Goal: Information Seeking & Learning: Learn about a topic

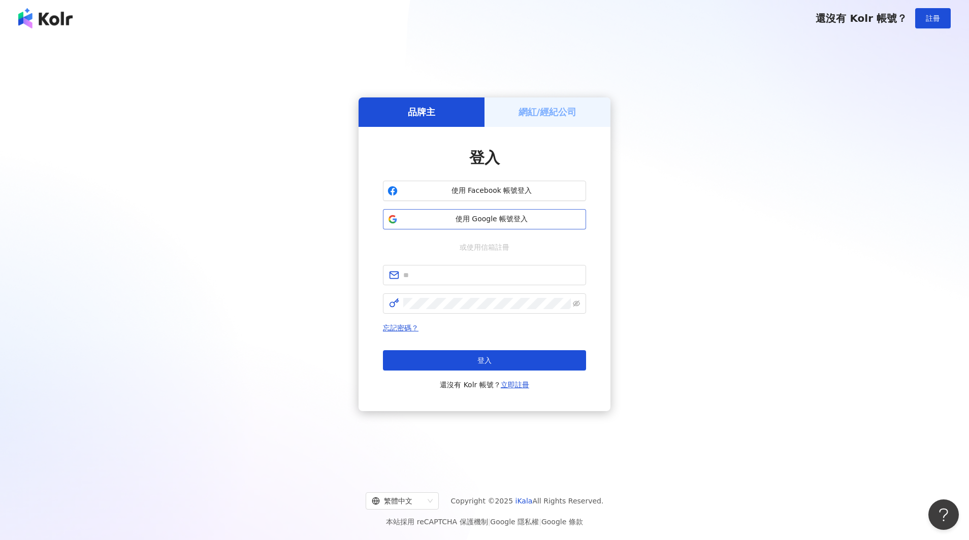
click at [504, 222] on span "使用 Google 帳號登入" at bounding box center [492, 219] width 180 height 10
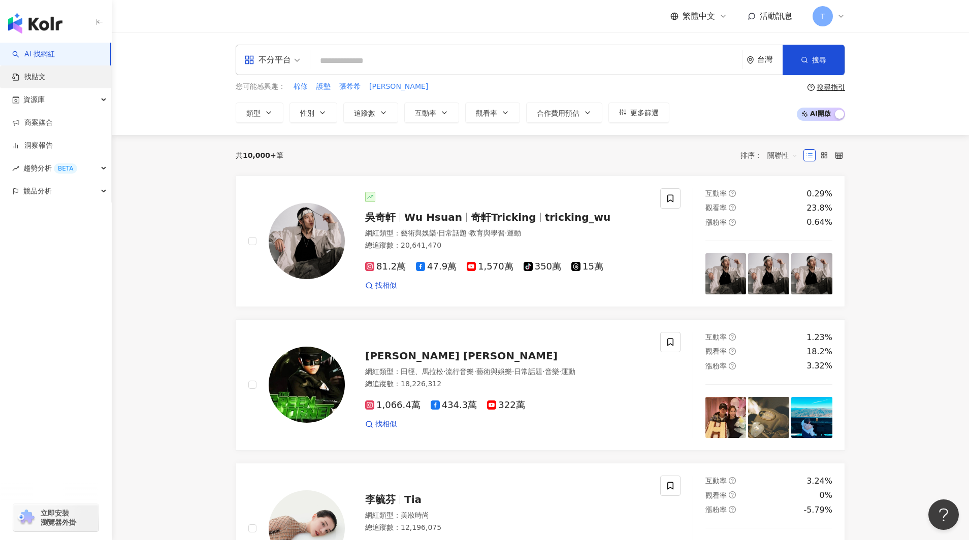
click at [44, 77] on link "找貼文" at bounding box center [29, 77] width 34 height 10
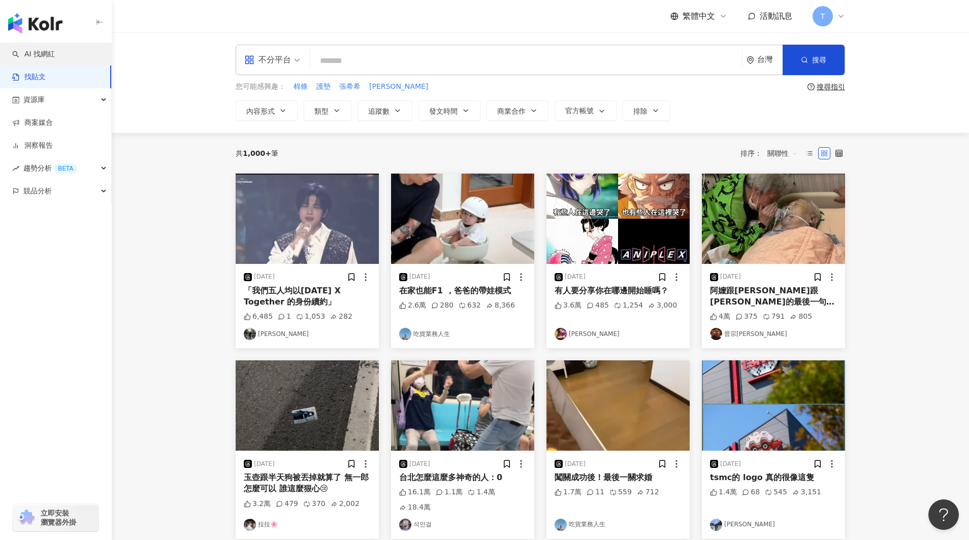
click at [40, 56] on link "AI 找網紅" at bounding box center [33, 54] width 43 height 10
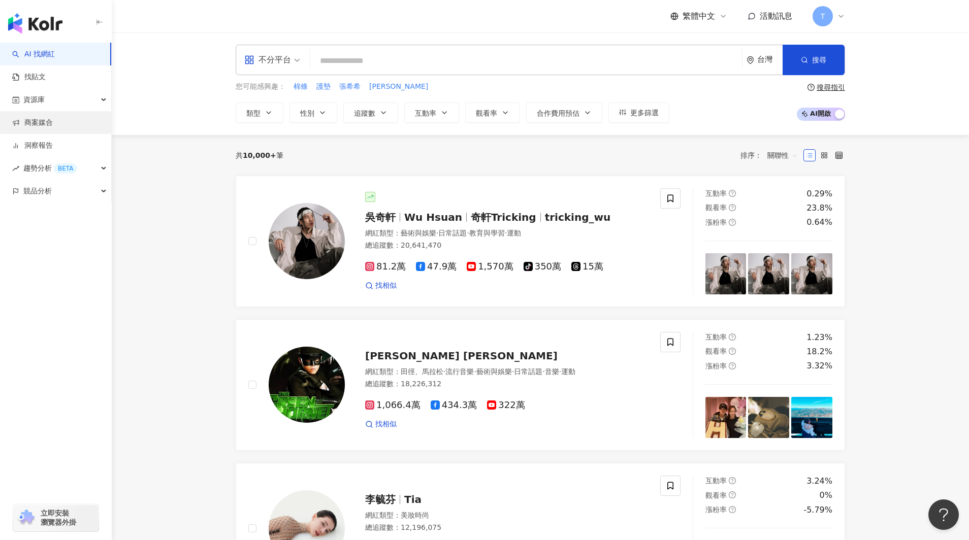
click at [42, 118] on link "商案媒合" at bounding box center [32, 123] width 41 height 10
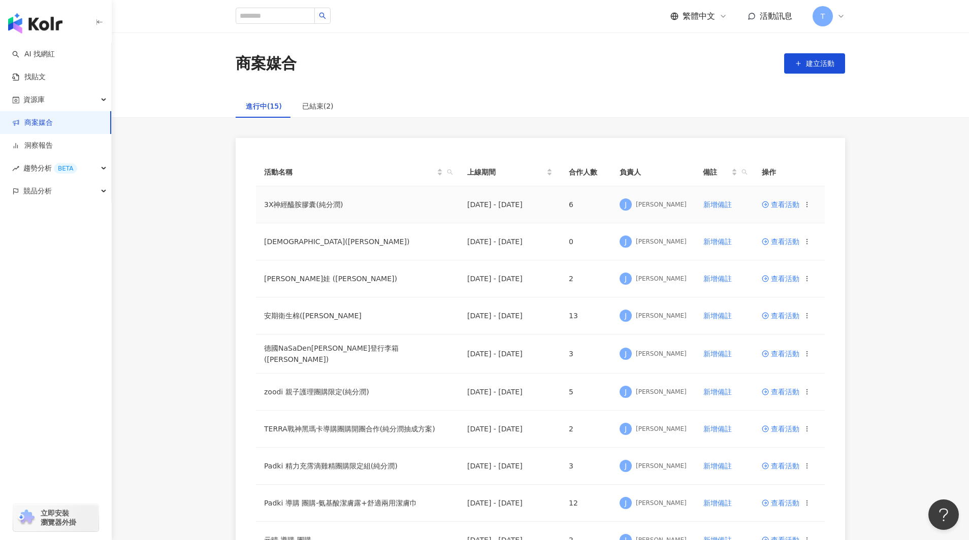
click at [786, 204] on span "查看活動" at bounding box center [781, 204] width 38 height 7
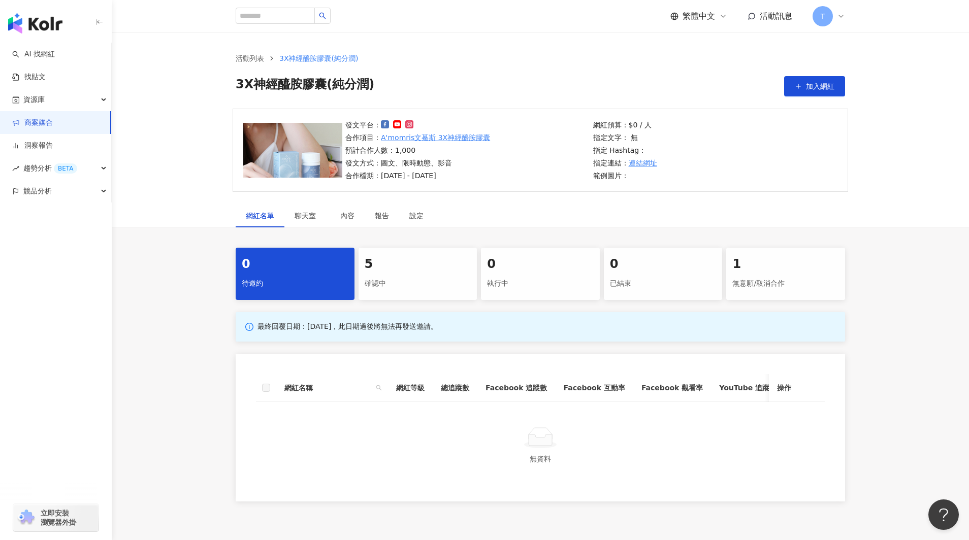
click at [415, 280] on div "確認中" at bounding box center [418, 283] width 107 height 17
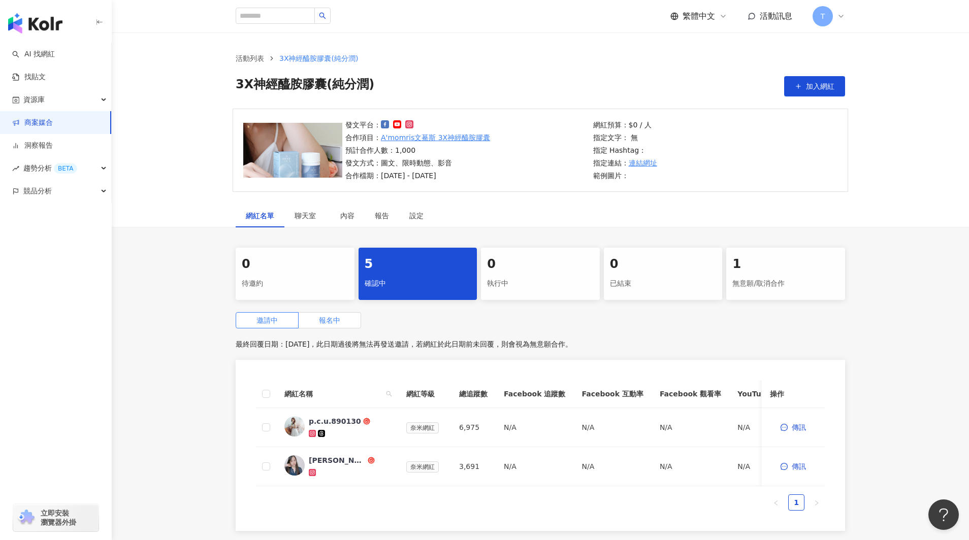
click at [330, 325] on label "報名中" at bounding box center [330, 320] width 62 height 16
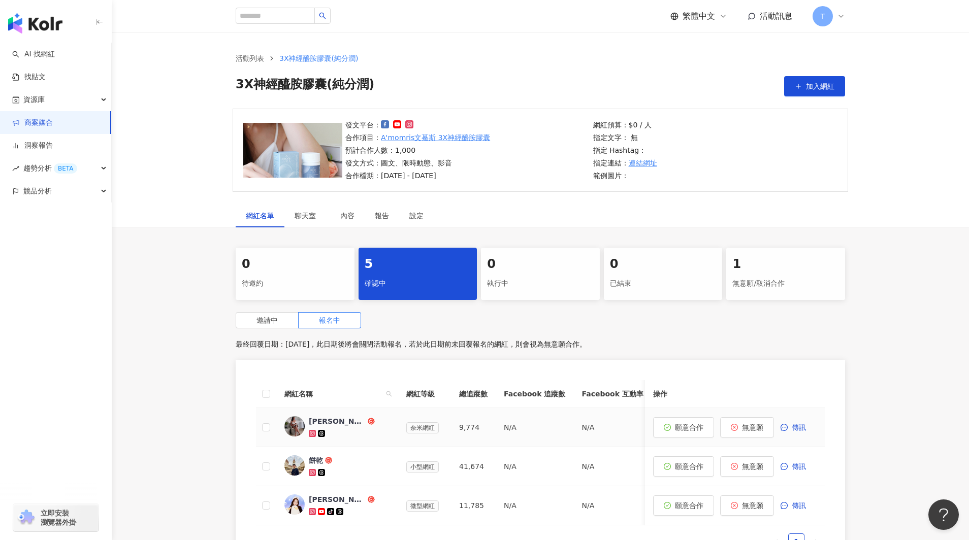
click at [296, 427] on img at bounding box center [294, 426] width 20 height 20
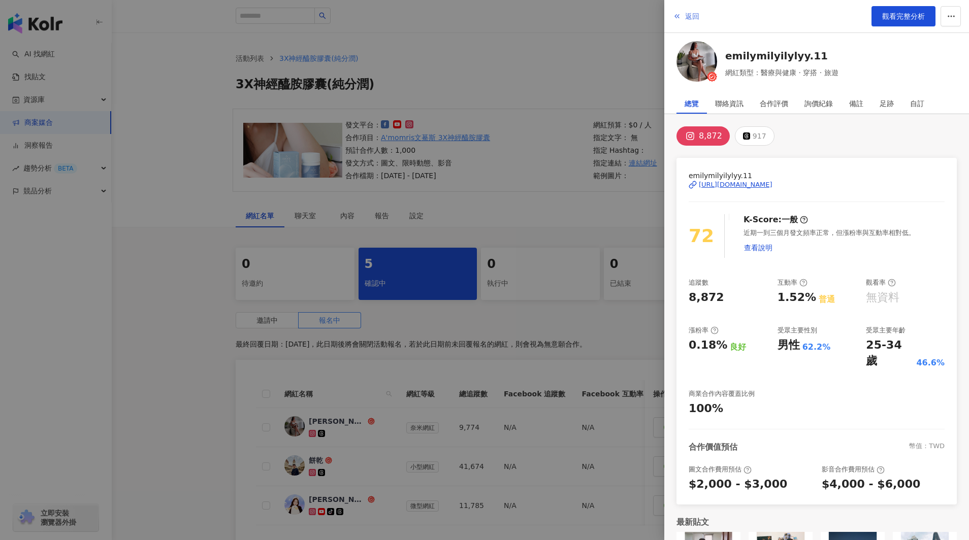
click at [681, 17] on button "返回" at bounding box center [685, 16] width 27 height 20
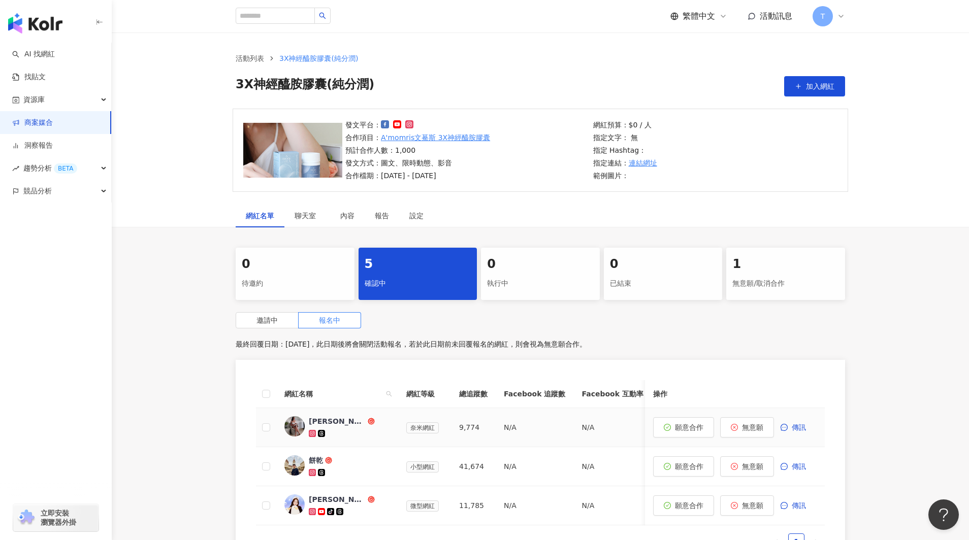
click at [299, 420] on img at bounding box center [294, 426] width 20 height 20
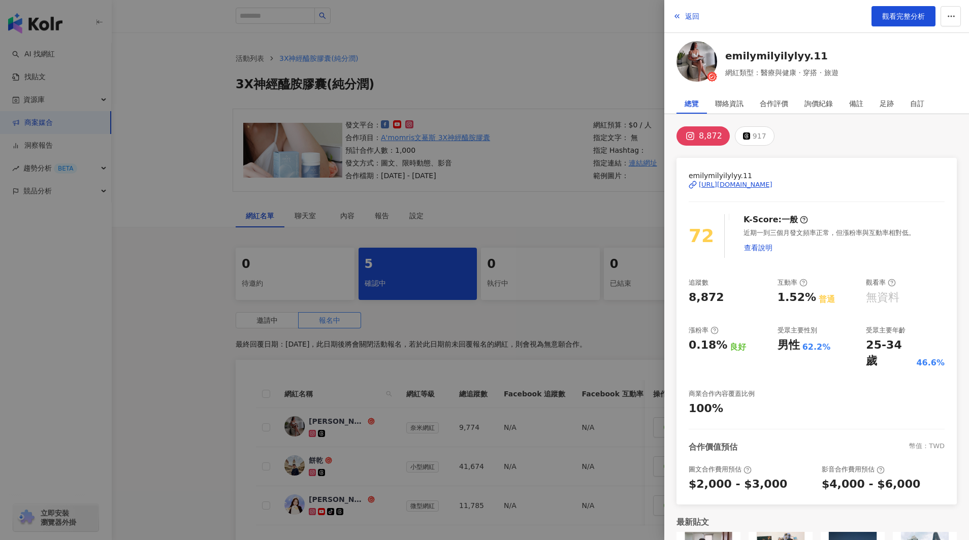
click at [748, 183] on div "https://www.instagram.com/emilymilyilylyy.11/" at bounding box center [736, 184] width 74 height 9
drag, startPoint x: 417, startPoint y: 83, endPoint x: 428, endPoint y: 89, distance: 12.5
click at [420, 85] on div at bounding box center [484, 270] width 969 height 540
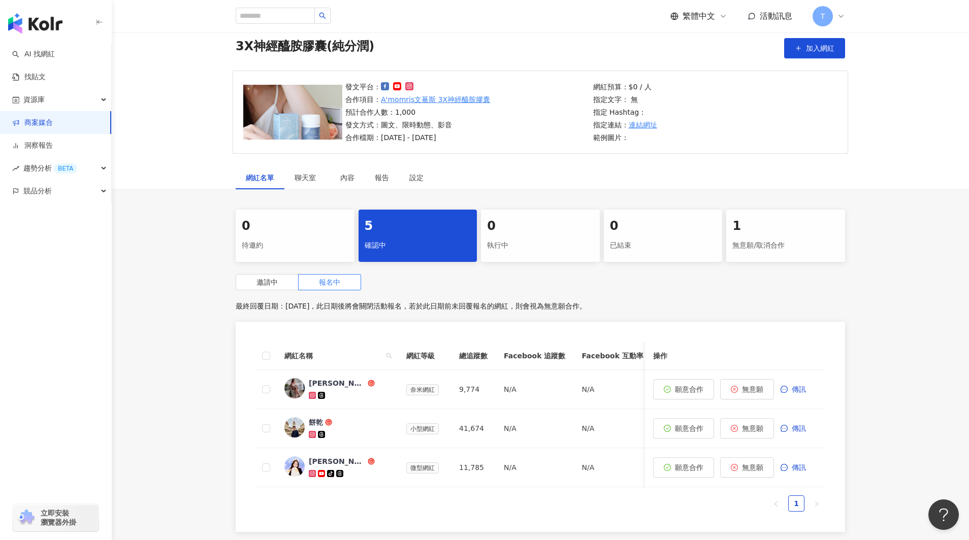
scroll to position [41, 0]
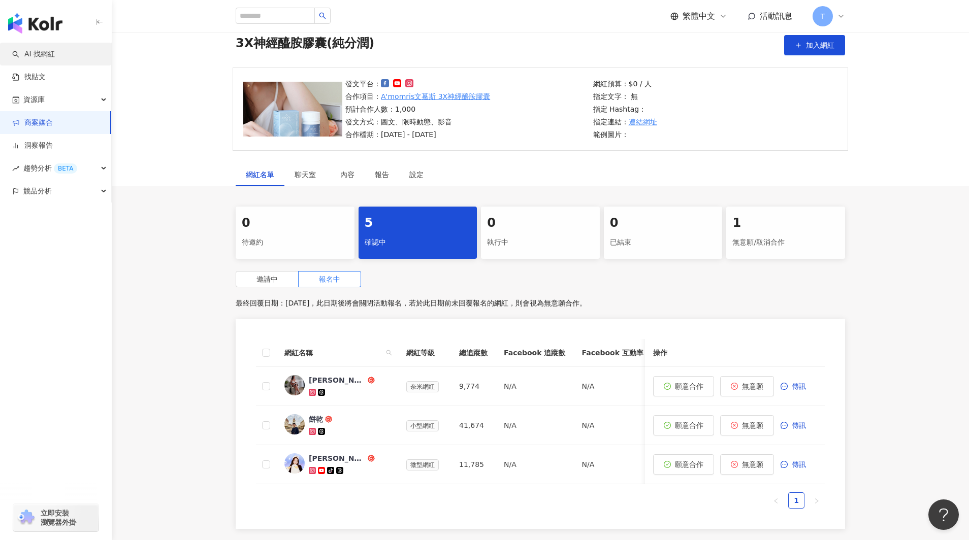
click at [52, 54] on link "AI 找網紅" at bounding box center [33, 54] width 43 height 10
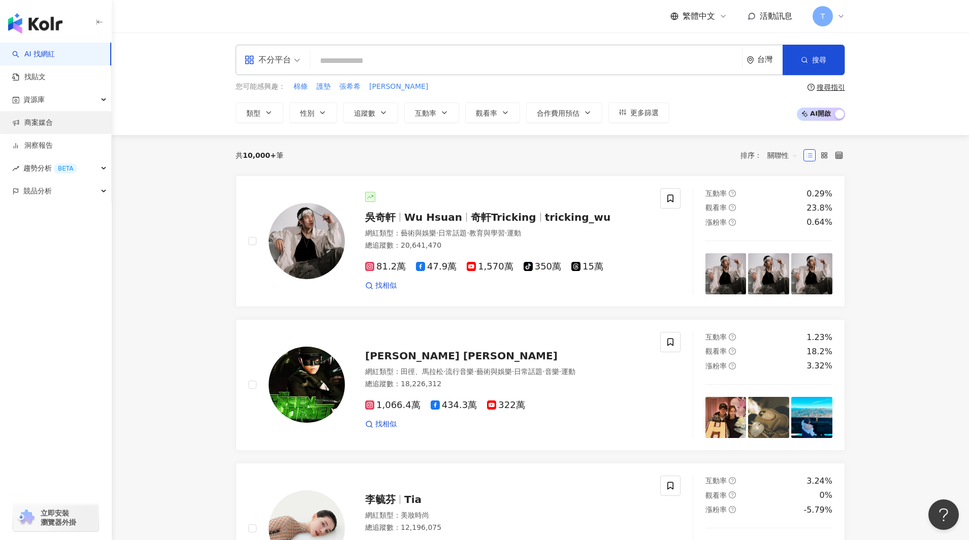
click at [42, 119] on link "商案媒合" at bounding box center [32, 123] width 41 height 10
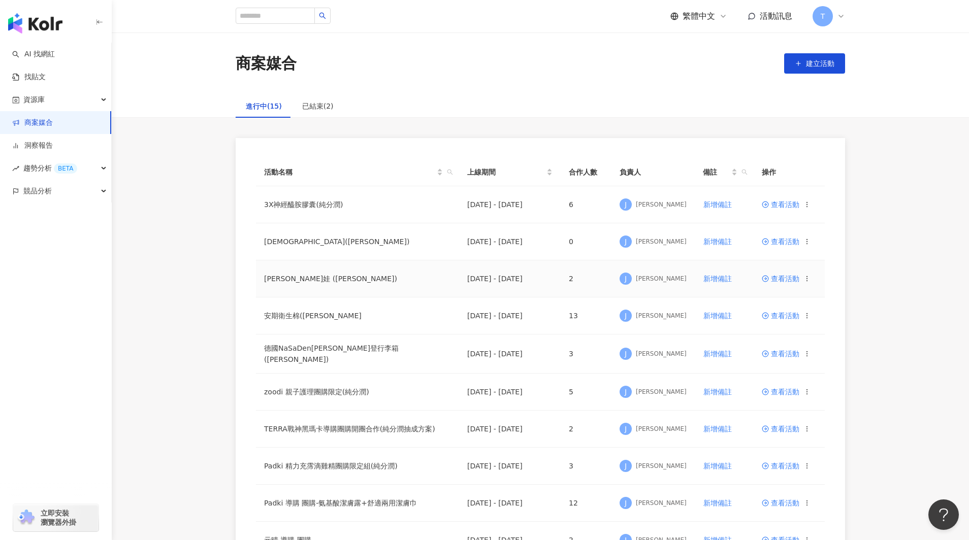
click at [783, 282] on span "查看活動" at bounding box center [781, 278] width 38 height 7
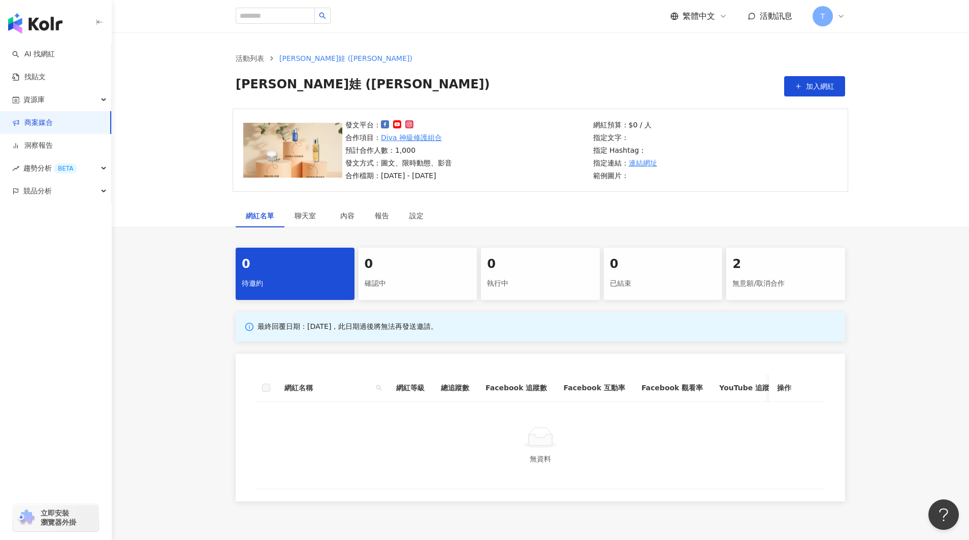
click at [763, 266] on div "2" at bounding box center [785, 264] width 107 height 17
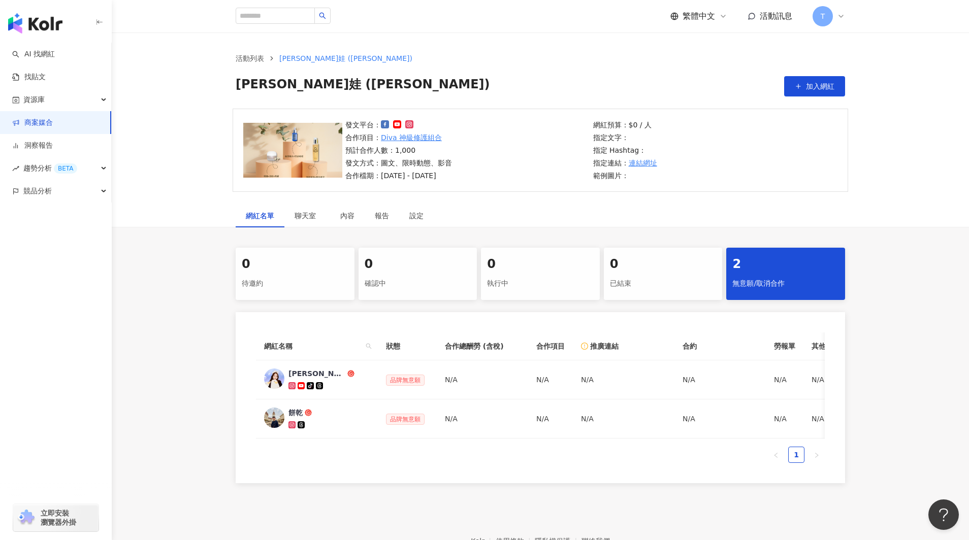
click at [41, 123] on link "商案媒合" at bounding box center [32, 123] width 41 height 10
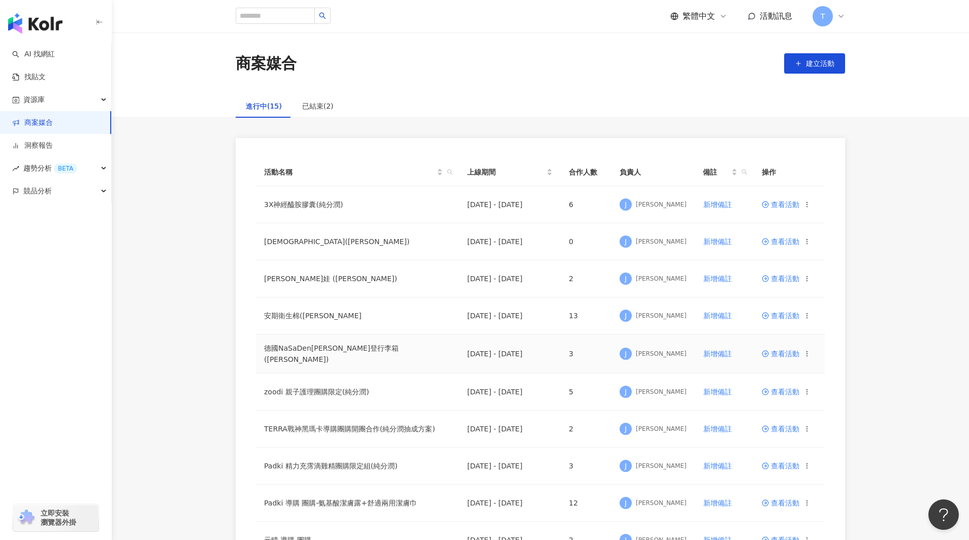
click at [789, 355] on span "查看活動" at bounding box center [781, 353] width 38 height 7
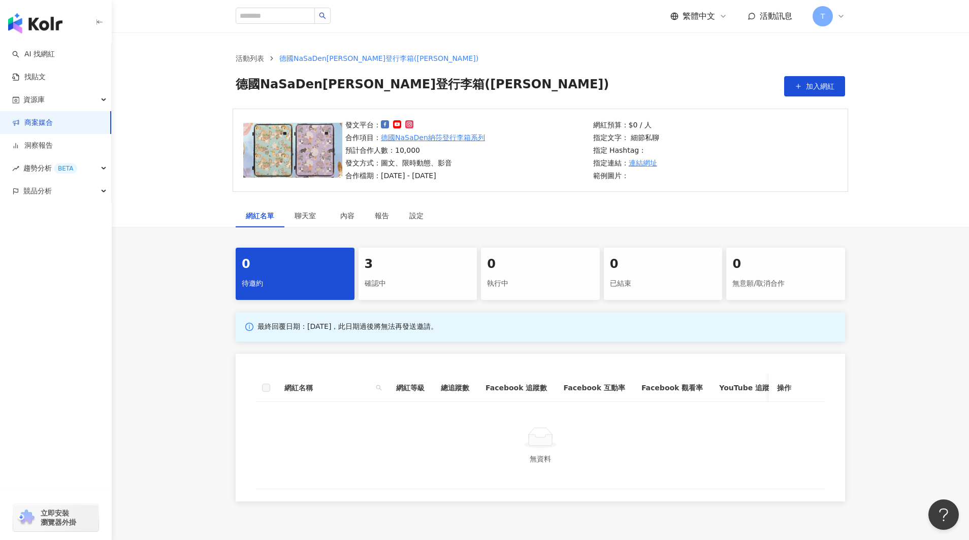
click at [408, 271] on div "3" at bounding box center [418, 264] width 107 height 17
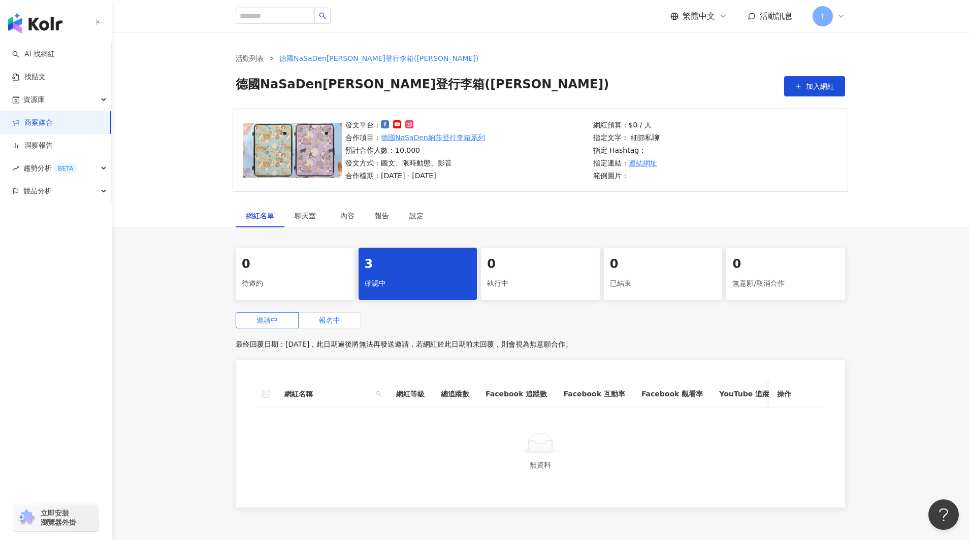
click at [331, 321] on span "報名中" at bounding box center [329, 320] width 21 height 8
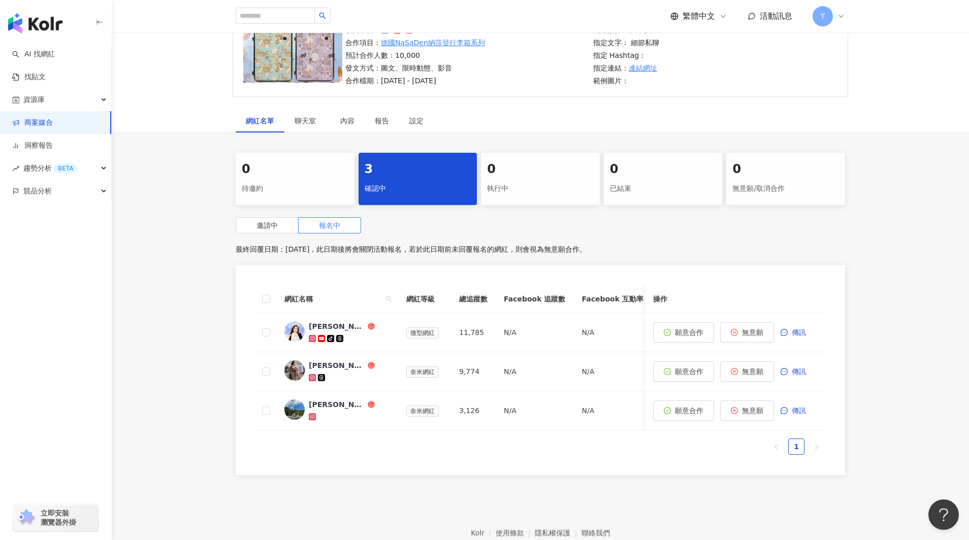
scroll to position [97, 0]
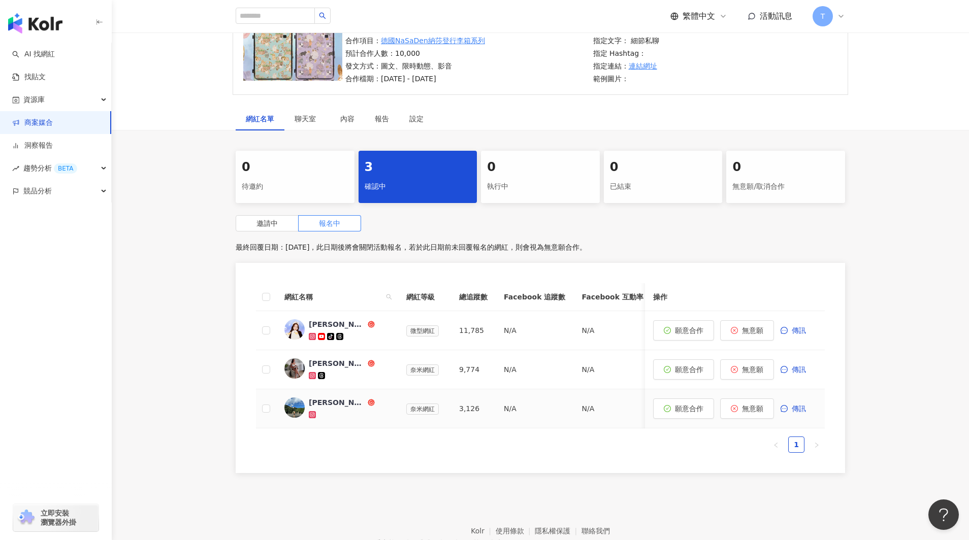
click at [316, 402] on div "陳昱誠" at bounding box center [337, 403] width 57 height 10
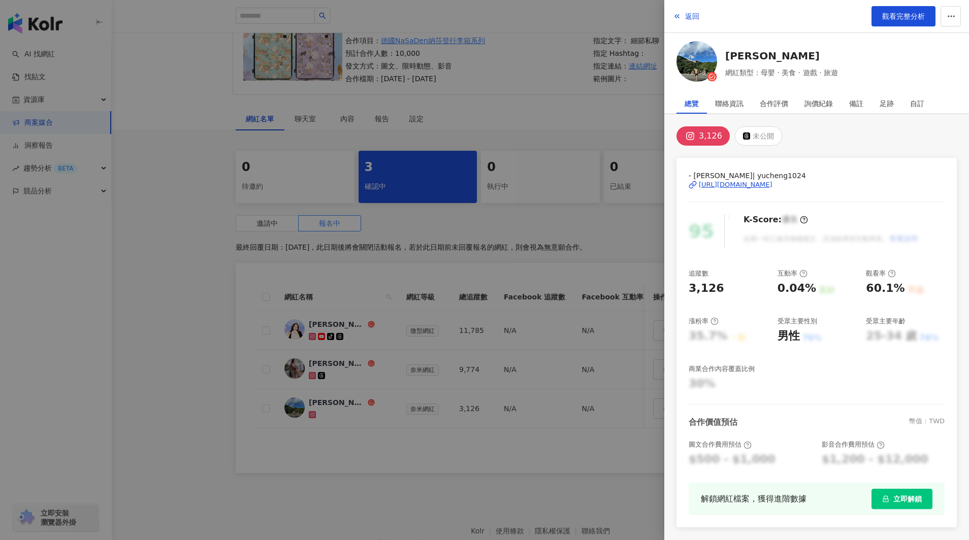
click at [457, 456] on div at bounding box center [484, 270] width 969 height 540
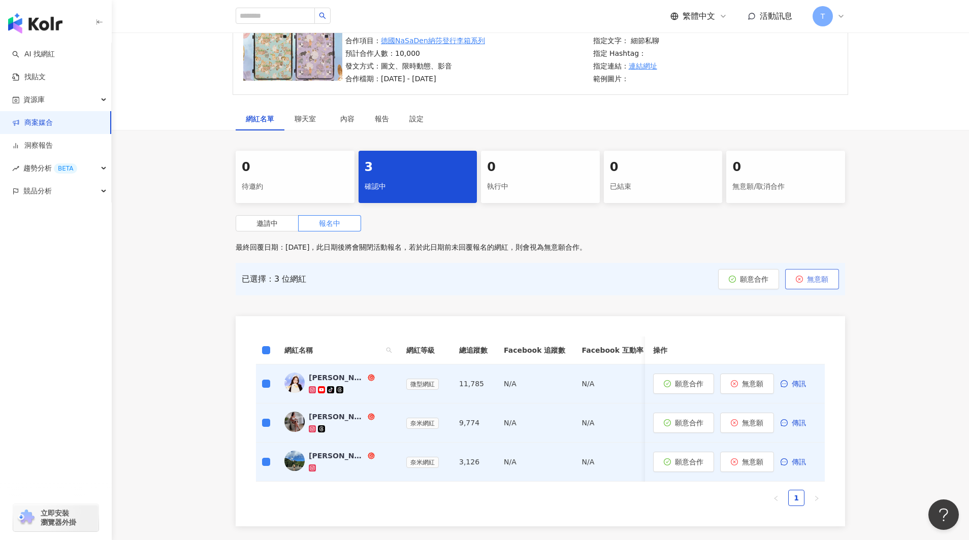
click at [809, 279] on span "無意願" at bounding box center [817, 279] width 21 height 8
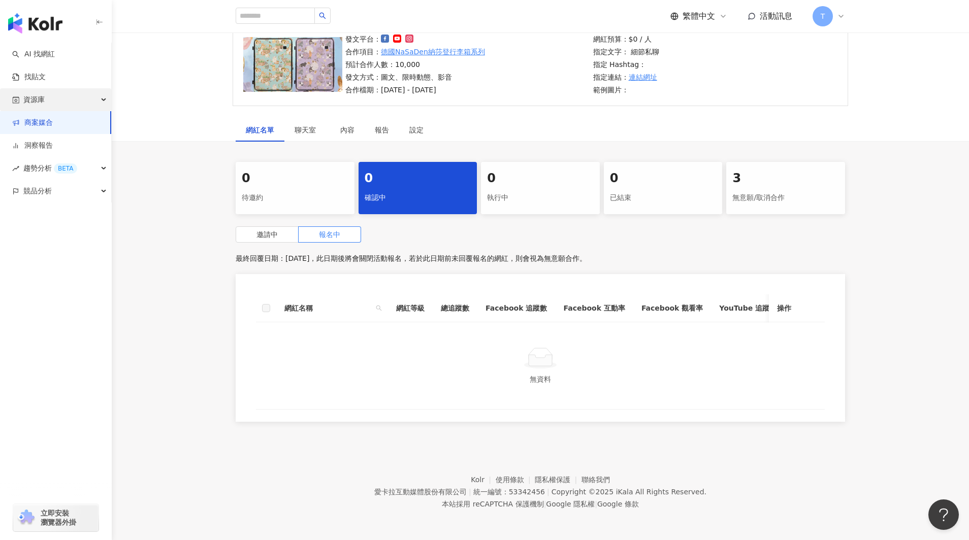
scroll to position [86, 0]
click at [46, 121] on link "商案媒合" at bounding box center [32, 123] width 41 height 10
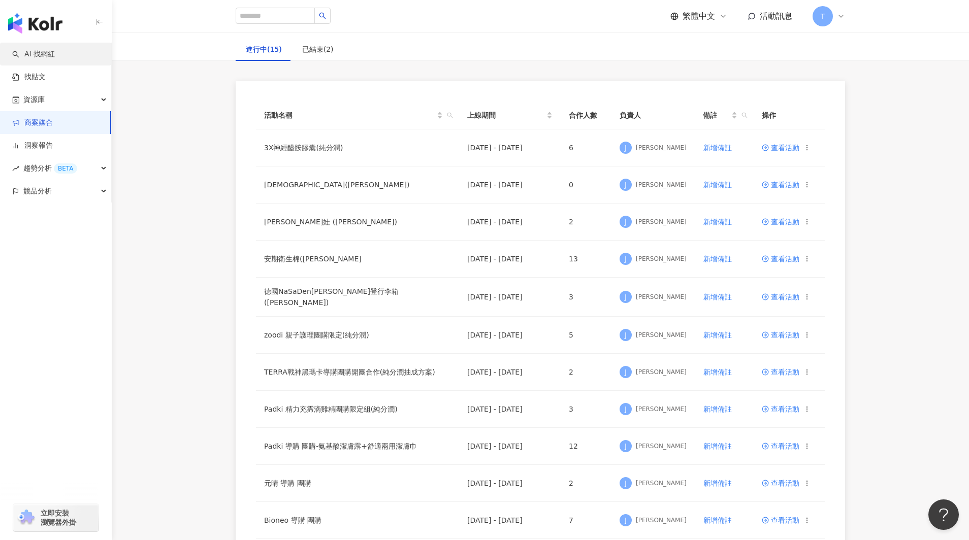
scroll to position [54, 0]
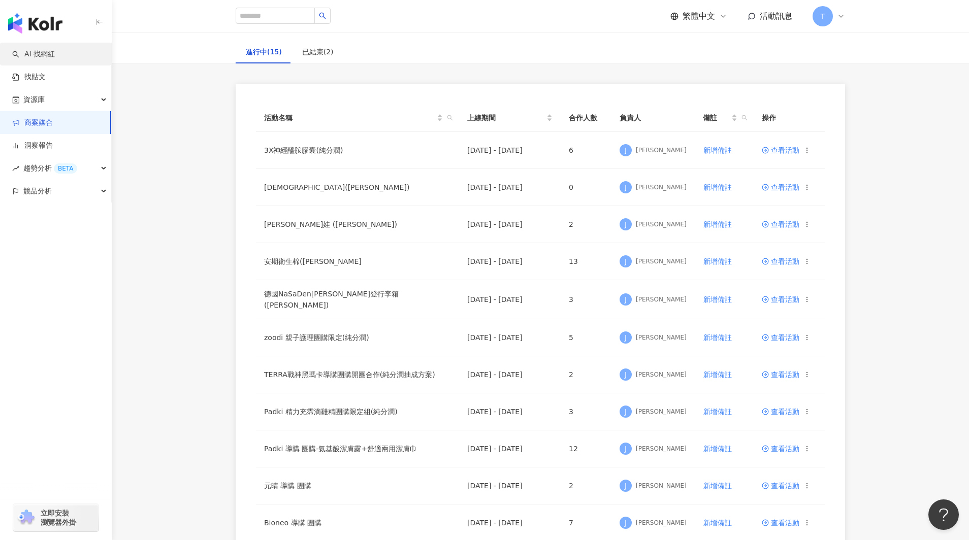
click at [50, 52] on link "AI 找網紅" at bounding box center [33, 54] width 43 height 10
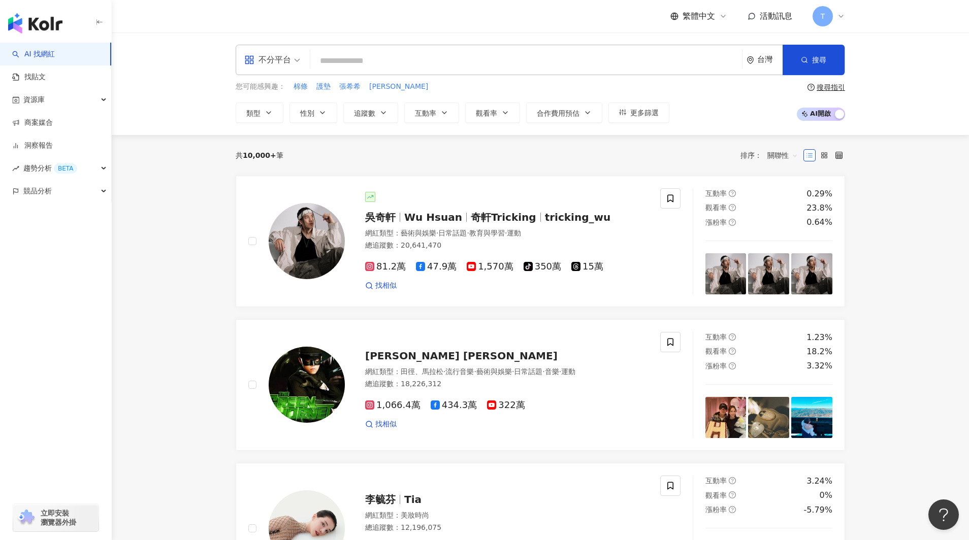
click at [345, 61] on input "search" at bounding box center [526, 60] width 424 height 19
type input "*"
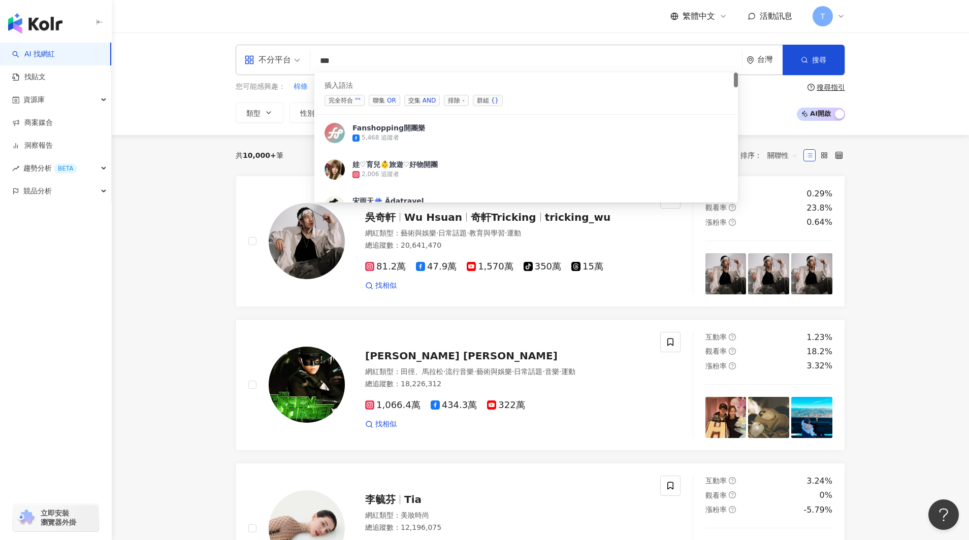
click at [423, 102] on div "AND" at bounding box center [429, 100] width 13 height 10
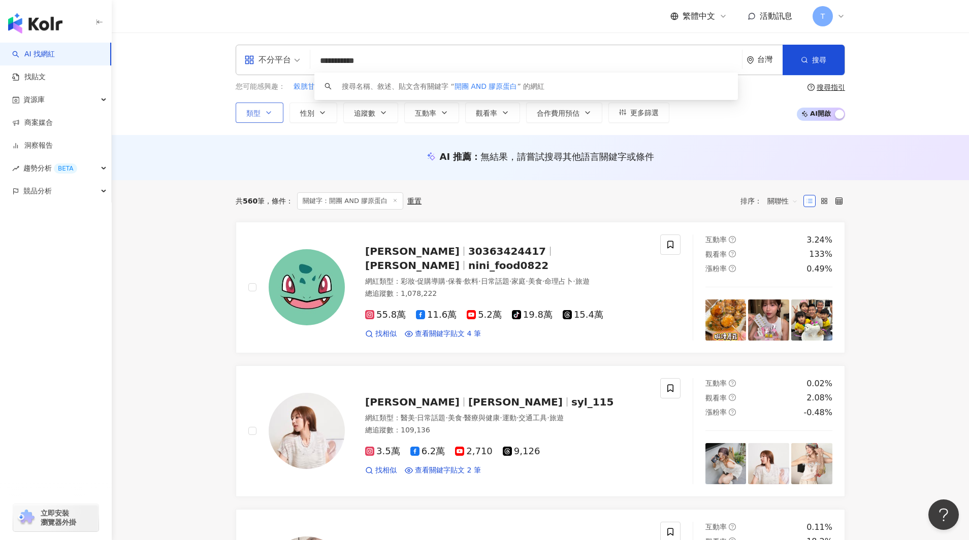
type input "**********"
click at [271, 115] on icon "button" at bounding box center [269, 113] width 8 height 8
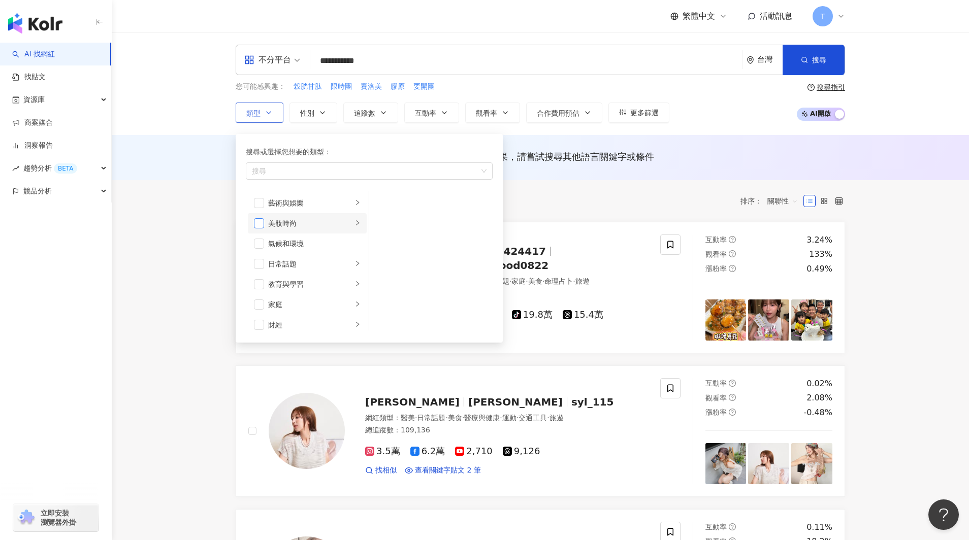
click at [263, 224] on span "button" at bounding box center [259, 223] width 10 height 10
click at [264, 217] on span "button" at bounding box center [259, 217] width 10 height 10
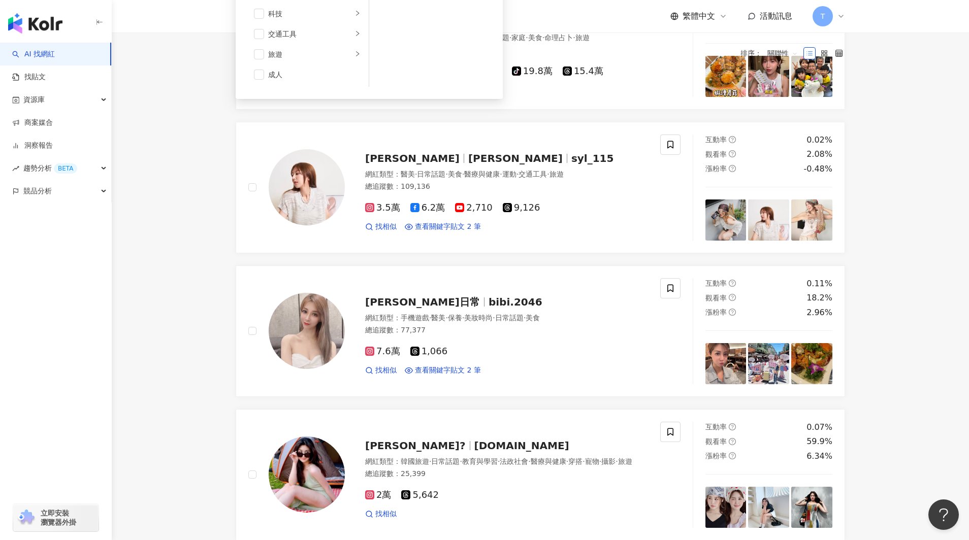
scroll to position [0, 0]
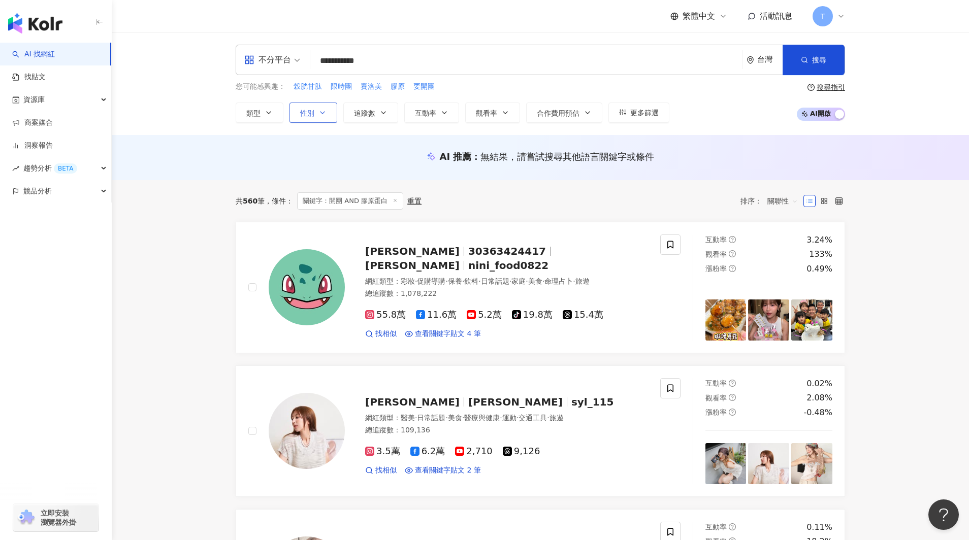
click at [318, 114] on icon "button" at bounding box center [322, 113] width 8 height 8
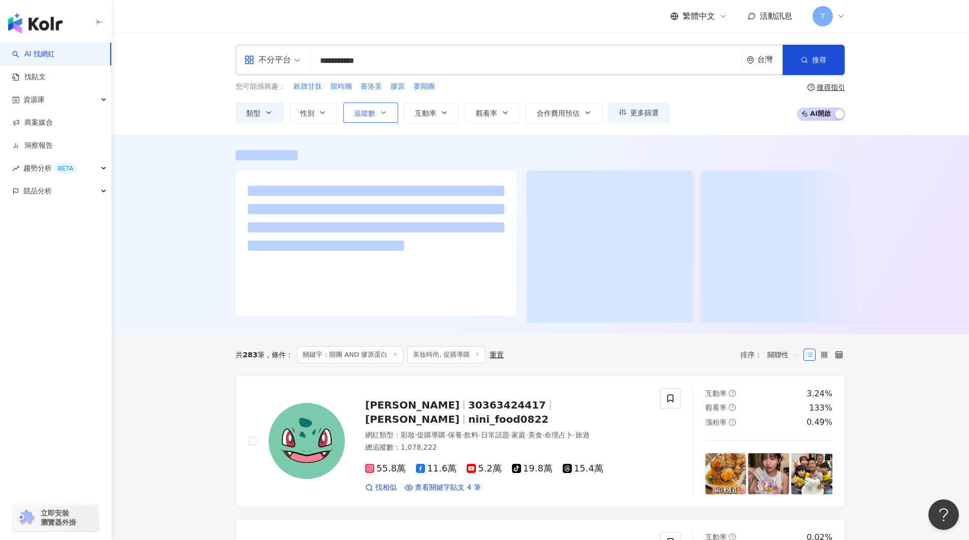
click at [372, 113] on span "追蹤數" at bounding box center [364, 113] width 21 height 8
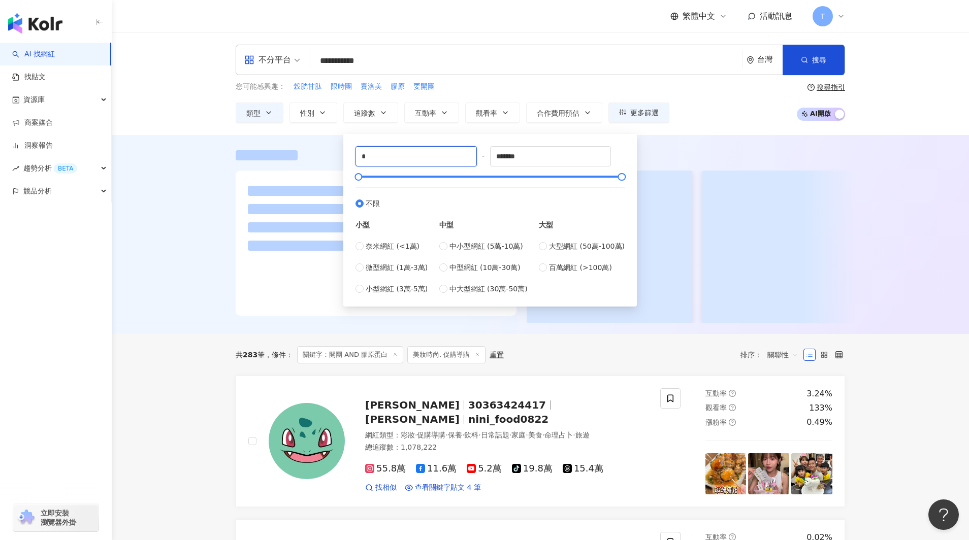
drag, startPoint x: 384, startPoint y: 155, endPoint x: 345, endPoint y: 156, distance: 39.1
click at [347, 154] on div "* - ******* 不限 小型 奈米網紅 (<1萬) 微型網紅 (1萬-3萬) 小型網紅 (3萬-5萬) 中型 中小型網紅 (5萬-10萬) 中型網紅 (…" at bounding box center [490, 220] width 294 height 173
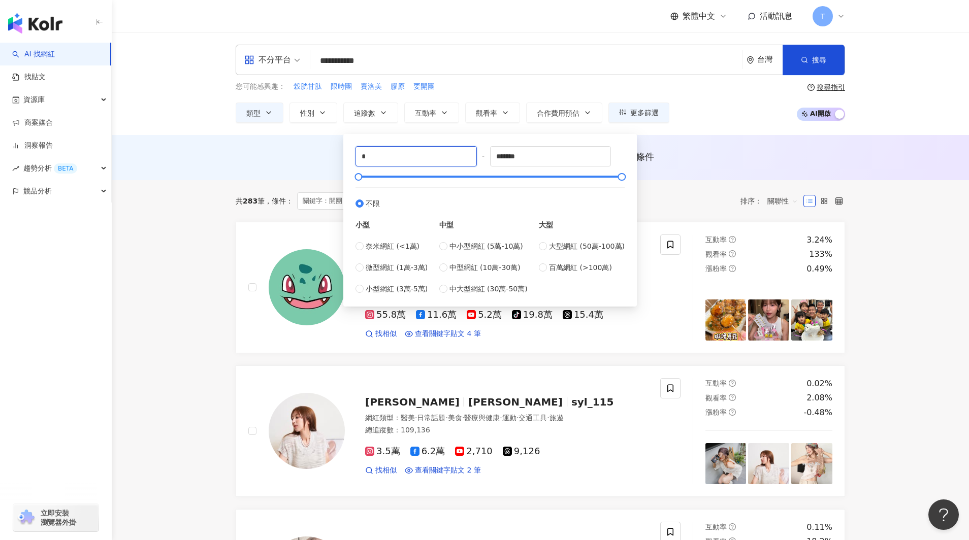
type input "*"
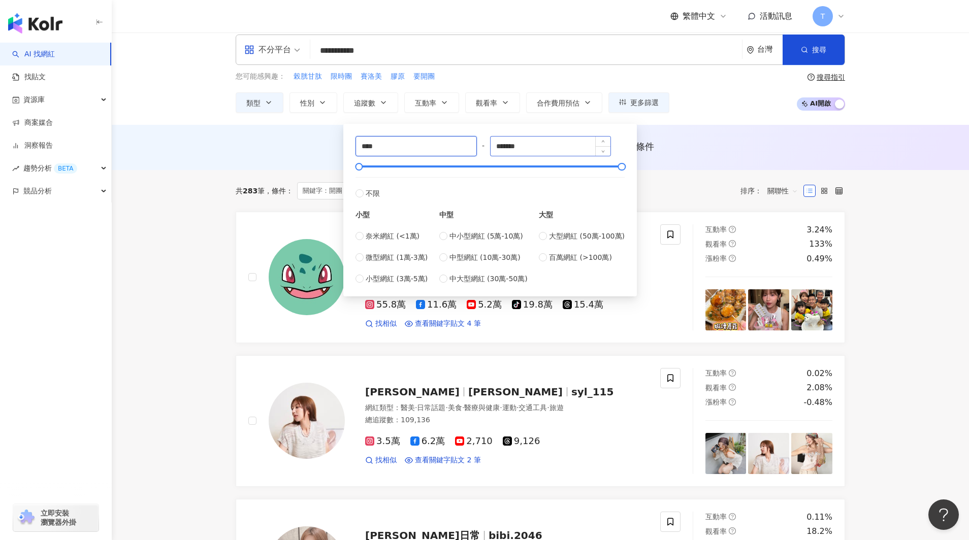
type input "****"
click at [541, 144] on input "*******" at bounding box center [551, 146] width 120 height 19
drag, startPoint x: 540, startPoint y: 145, endPoint x: 435, endPoint y: 147, distance: 105.1
click at [435, 147] on div "**** - ******* 不限 小型 奈米網紅 (<1萬) 微型網紅 (1萬-3萬) 小型網紅 (3萬-5萬) 中型 中小型網紅 (5萬-10萬) 中型網…" at bounding box center [490, 210] width 269 height 148
type input "*****"
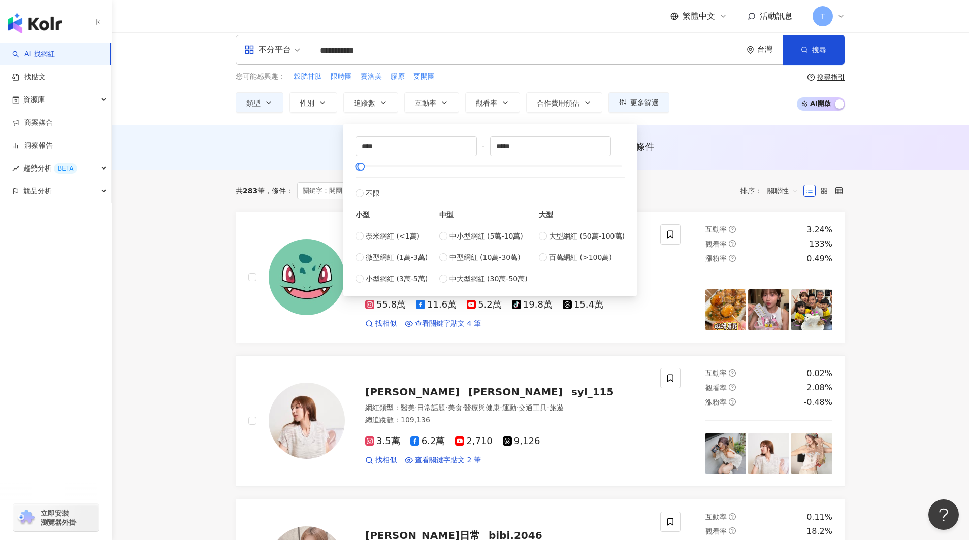
click at [730, 150] on div "AI 推薦 ： 無結果，請嘗試搜尋其他語言關鍵字或條件" at bounding box center [540, 146] width 609 height 13
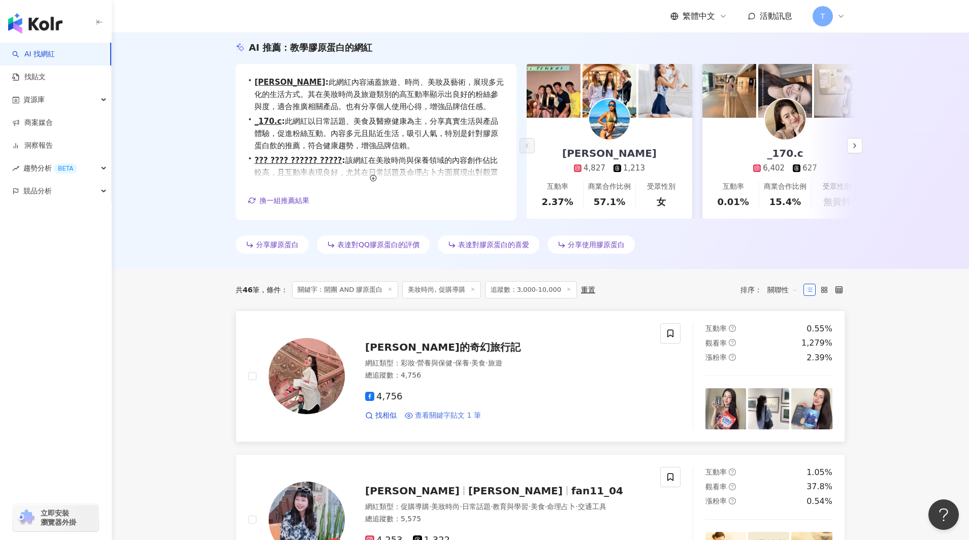
scroll to position [200, 0]
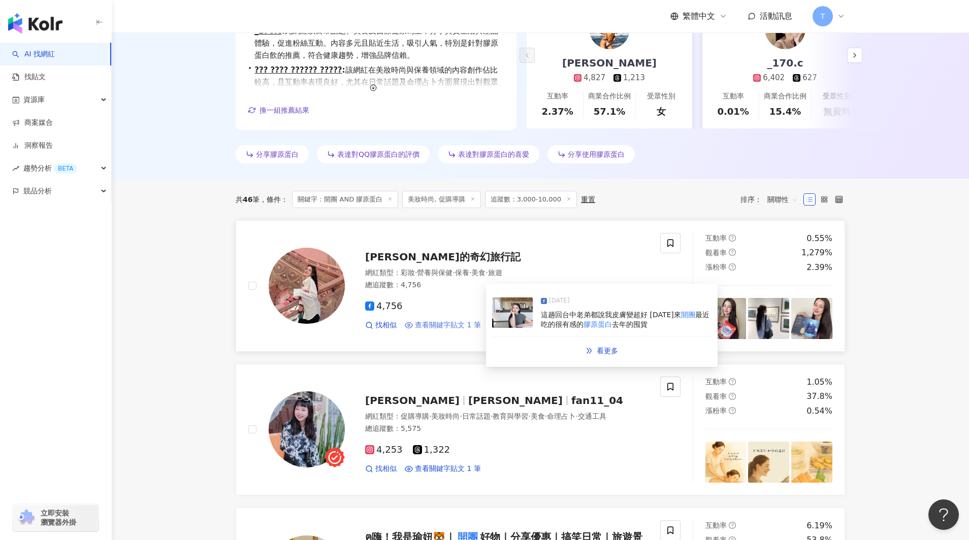
click at [442, 324] on span "查看關鍵字貼文 1 筆" at bounding box center [448, 325] width 66 height 10
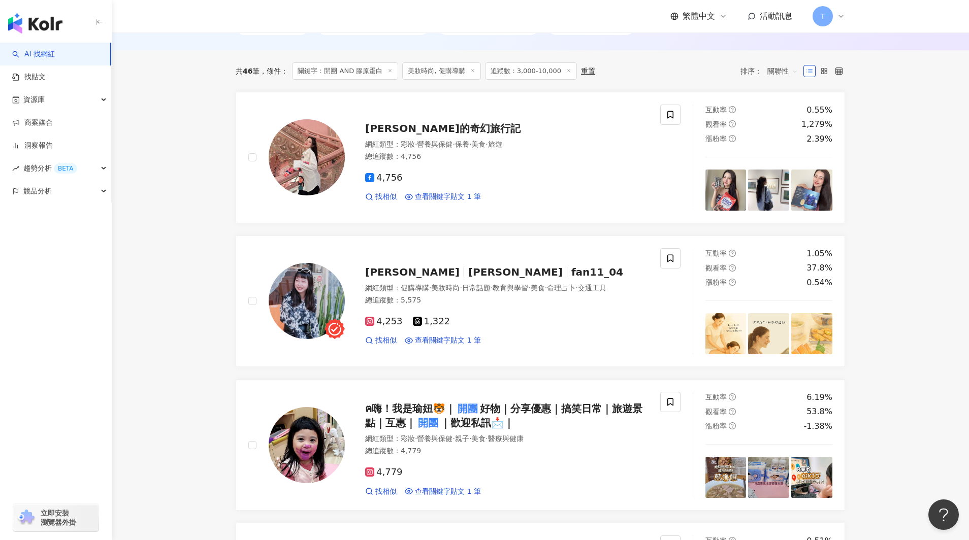
scroll to position [329, 0]
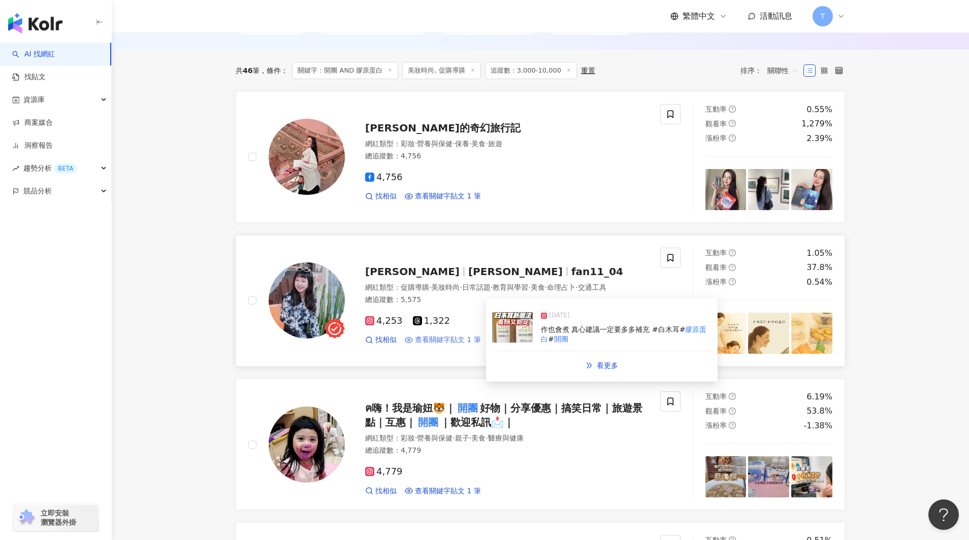
click at [442, 340] on span "查看關鍵字貼文 1 筆" at bounding box center [448, 340] width 66 height 10
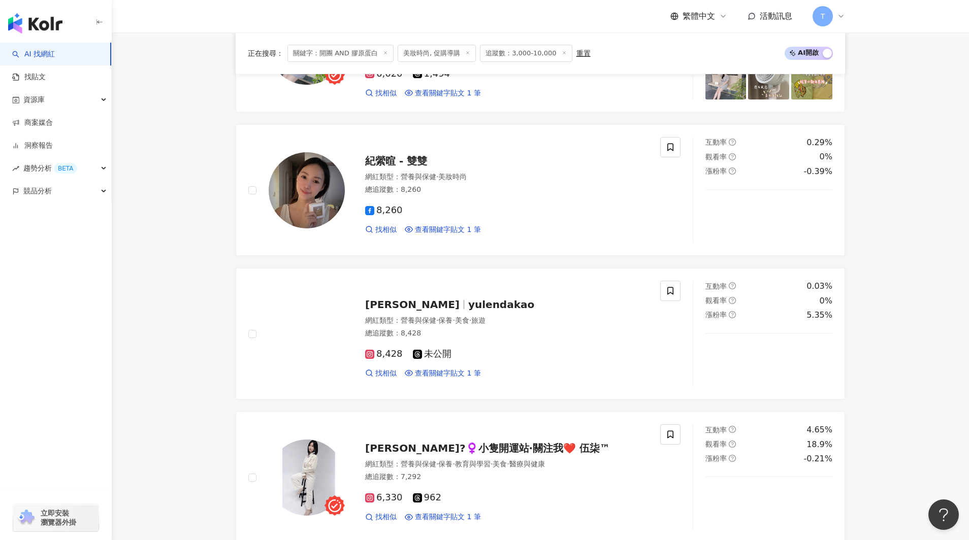
scroll to position [899, 0]
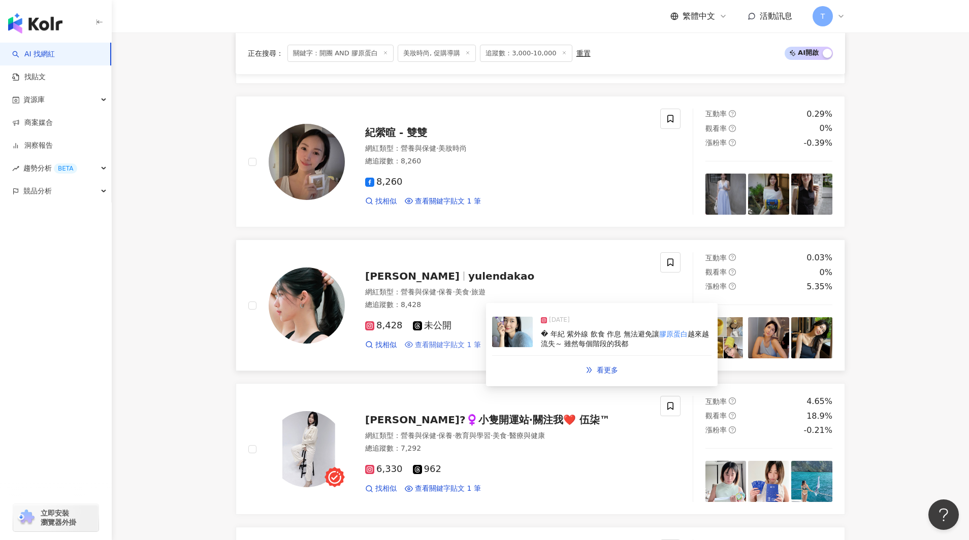
click at [445, 343] on span "查看關鍵字貼文 1 筆" at bounding box center [448, 345] width 66 height 10
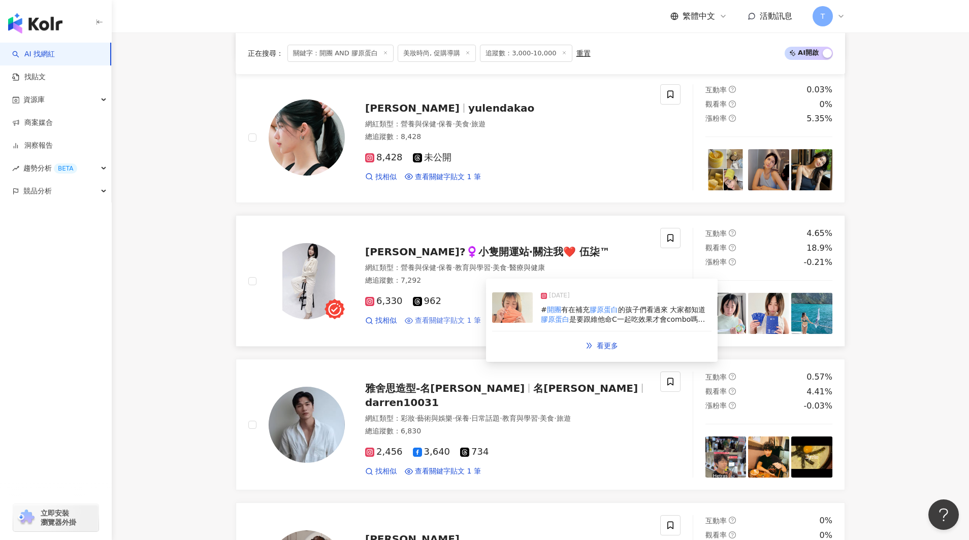
scroll to position [1066, 0]
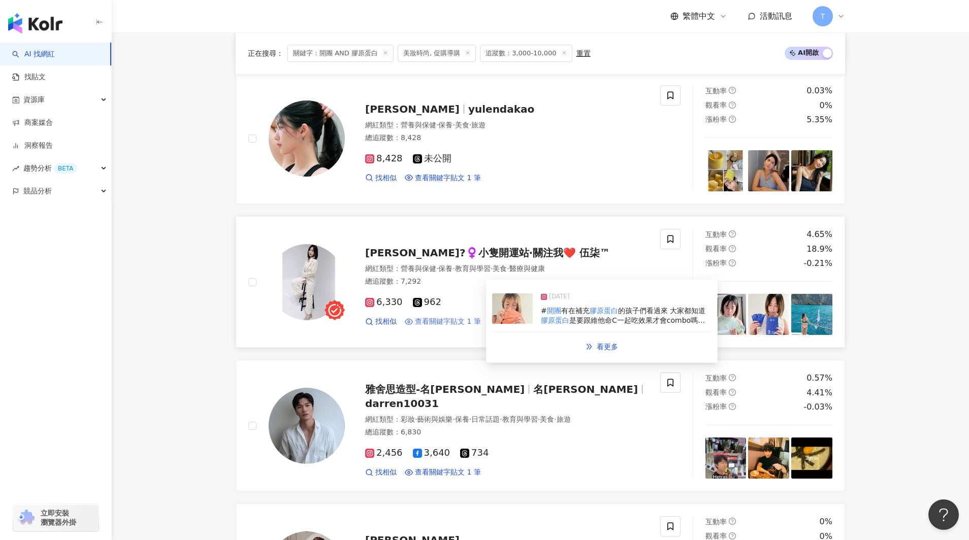
click at [434, 316] on div "6,330 962 找相似 查看關鍵字貼文 1 筆" at bounding box center [506, 308] width 283 height 38
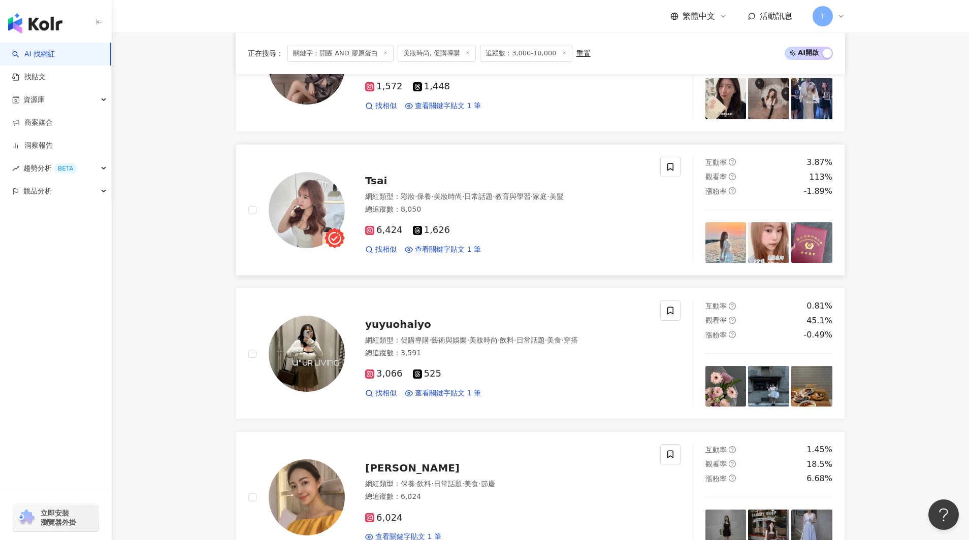
scroll to position [1565, 0]
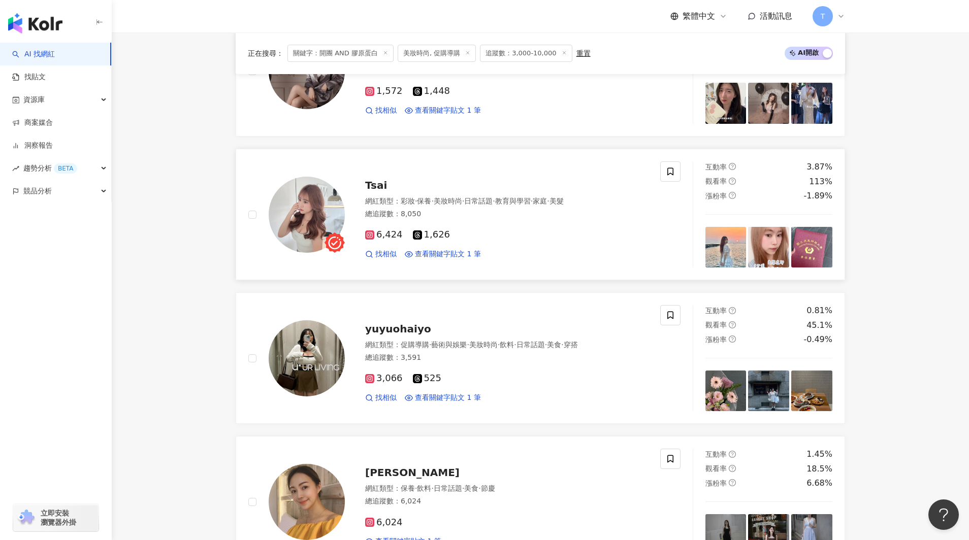
click at [315, 218] on img at bounding box center [307, 215] width 76 height 76
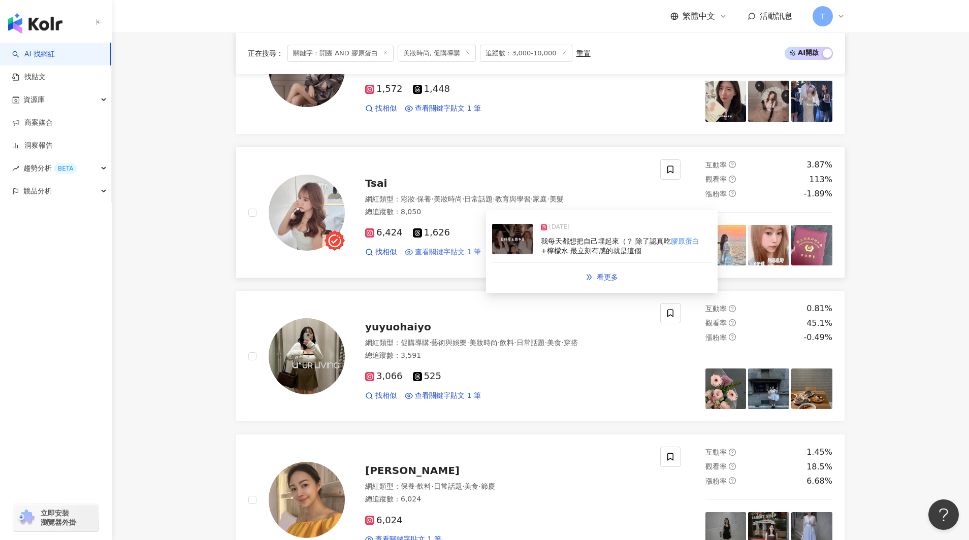
scroll to position [1568, 0]
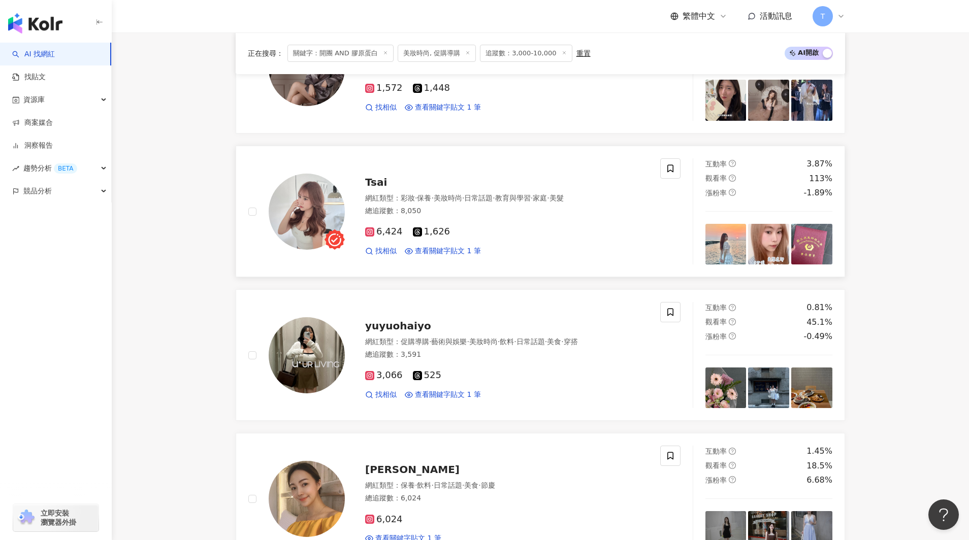
click at [816, 251] on img at bounding box center [811, 244] width 41 height 41
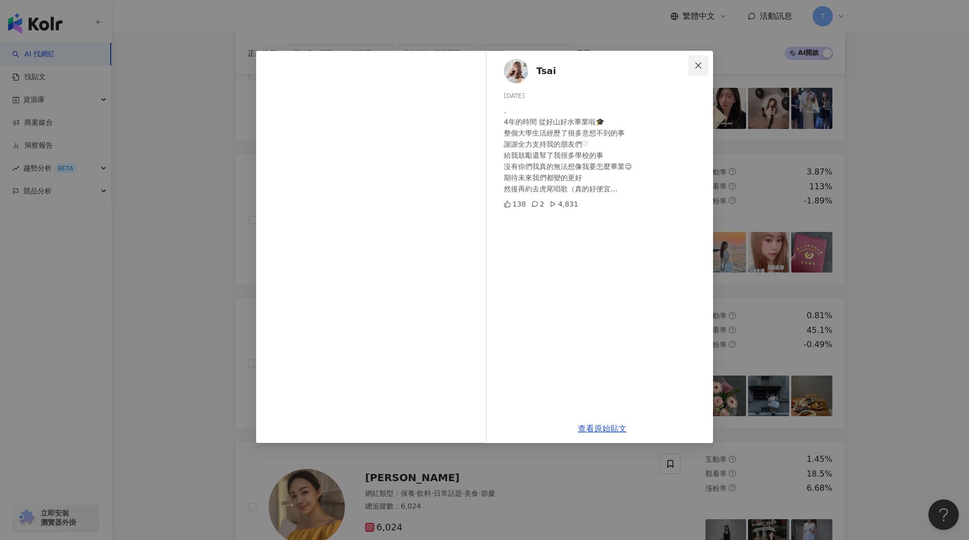
click at [695, 62] on icon "close" at bounding box center [698, 65] width 8 height 8
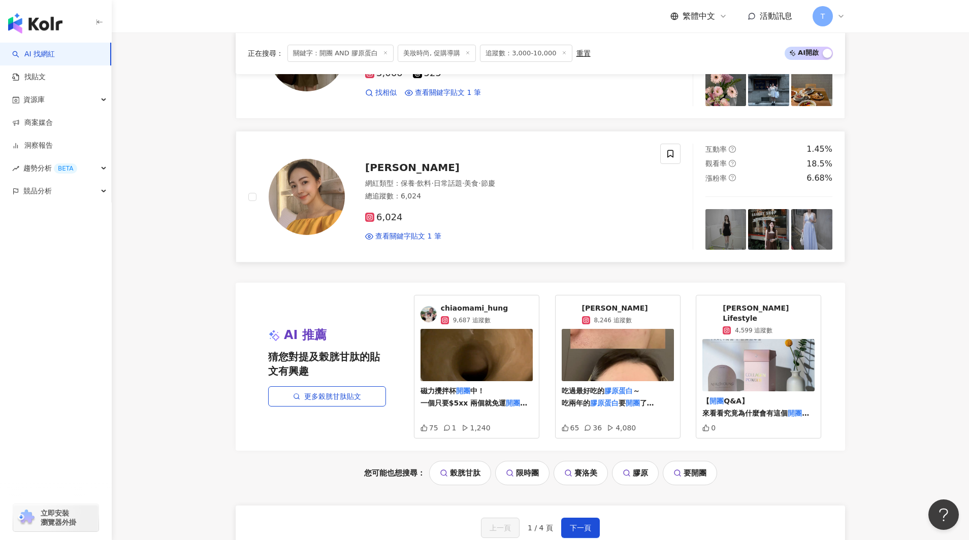
scroll to position [1885, 0]
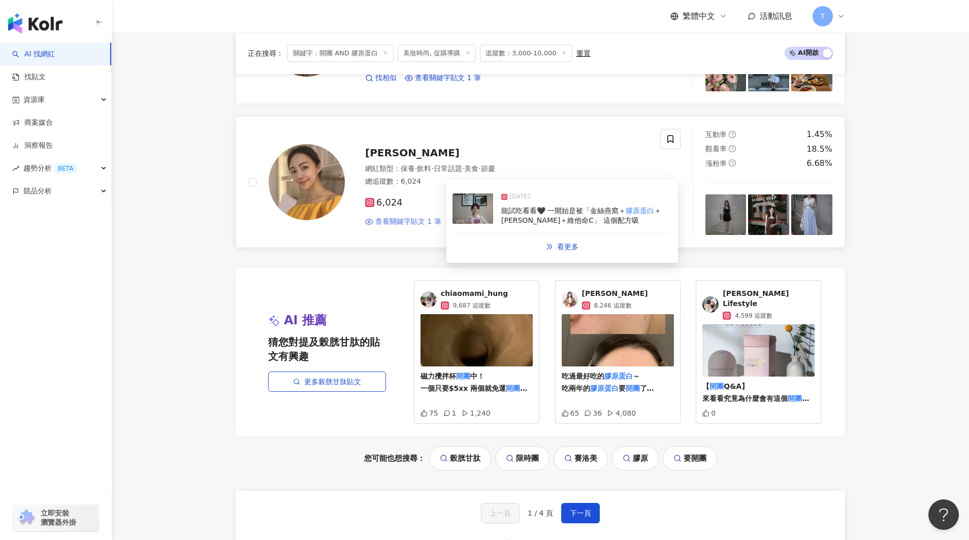
click at [404, 221] on span "查看關鍵字貼文 1 筆" at bounding box center [408, 222] width 66 height 10
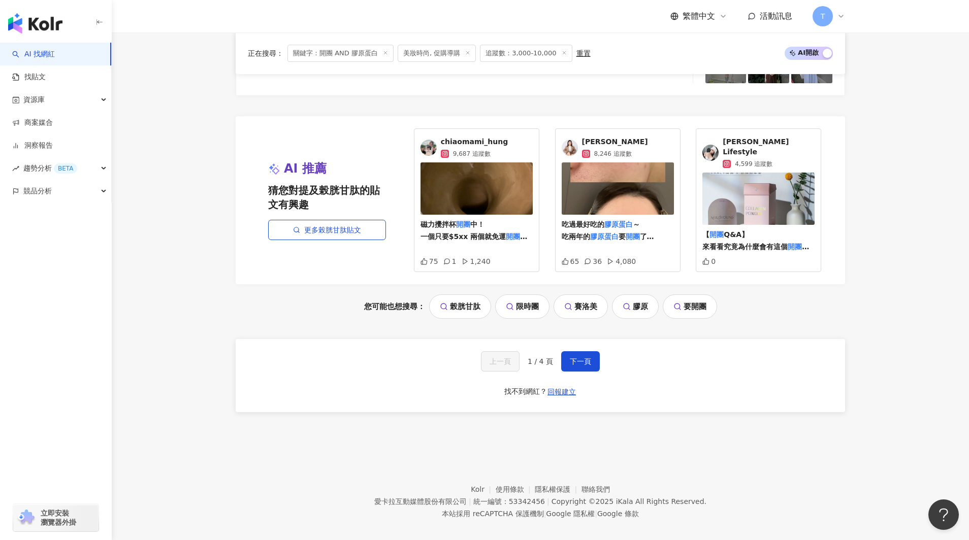
scroll to position [2036, 0]
click at [741, 237] on span "Q&A】 來看看究竟為什麼會有這個" at bounding box center [744, 241] width 85 height 20
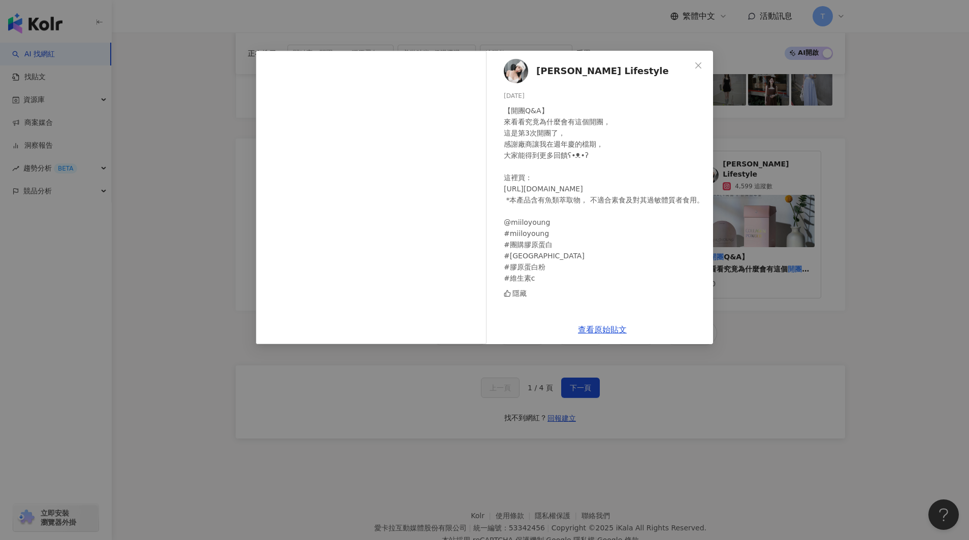
scroll to position [2012, 0]
click at [747, 168] on div "Tracy’s Lifestyle 2023/11/7 【開團Q&A】 來看看究竟為什麼會有這個開團， 這是第3次開團了， 感謝廠商讓我在週年慶的檔期， 大家…" at bounding box center [484, 270] width 969 height 540
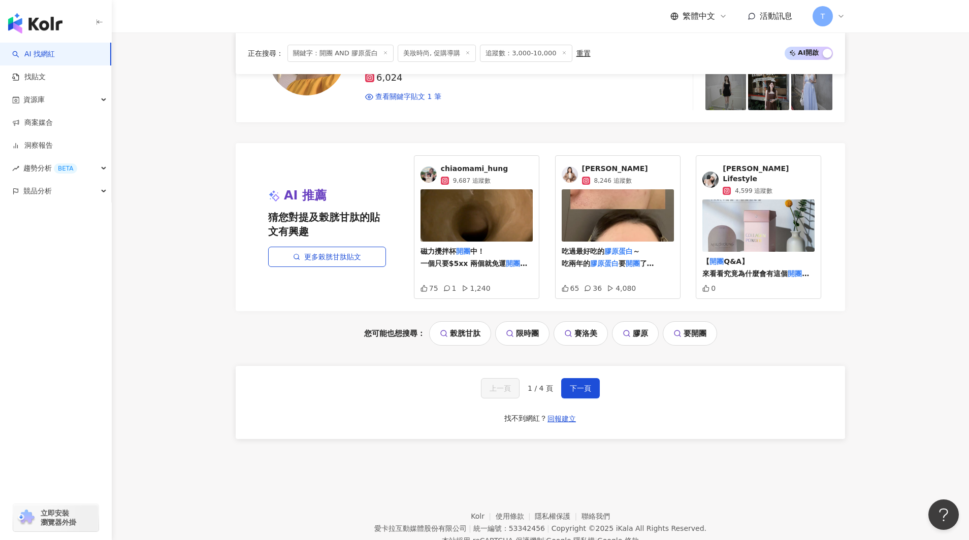
scroll to position [2010, 0]
click at [745, 176] on div "Tracy’s Lifestyle 4,599 追蹤數" at bounding box center [769, 179] width 92 height 31
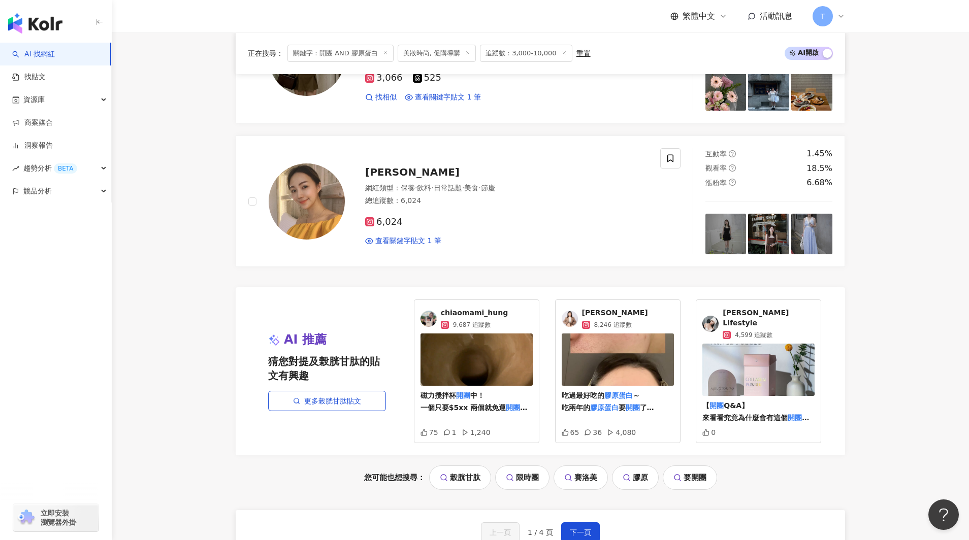
scroll to position [2037, 0]
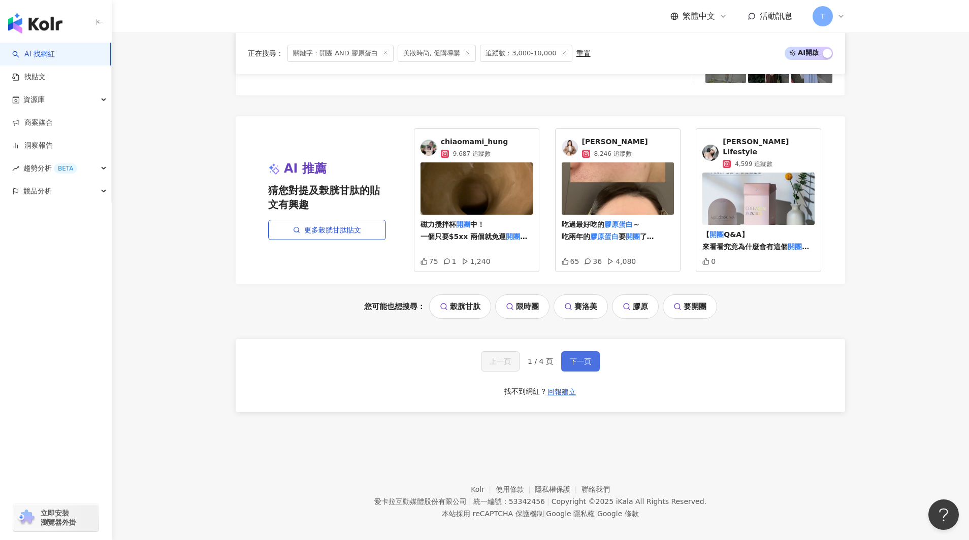
click at [589, 358] on span "下一頁" at bounding box center [580, 362] width 21 height 8
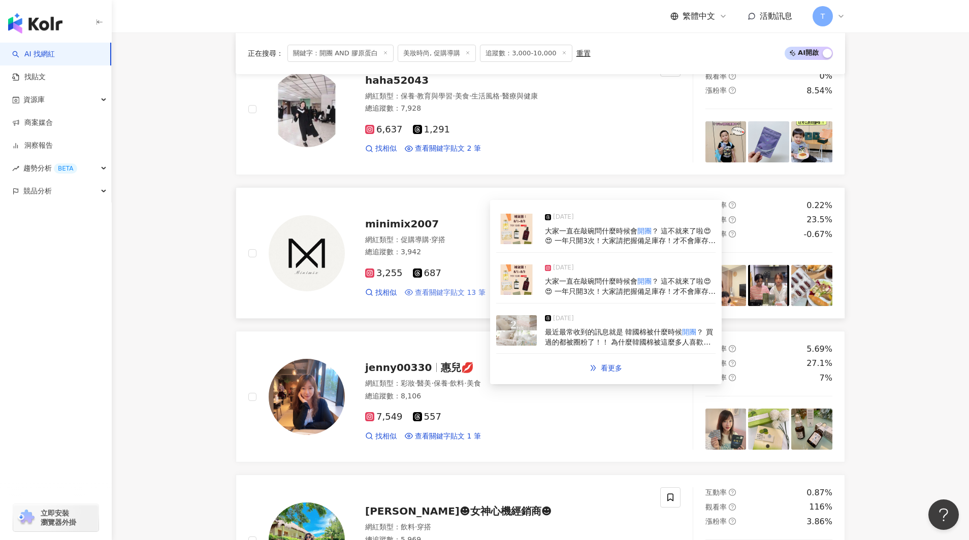
scroll to position [519, 0]
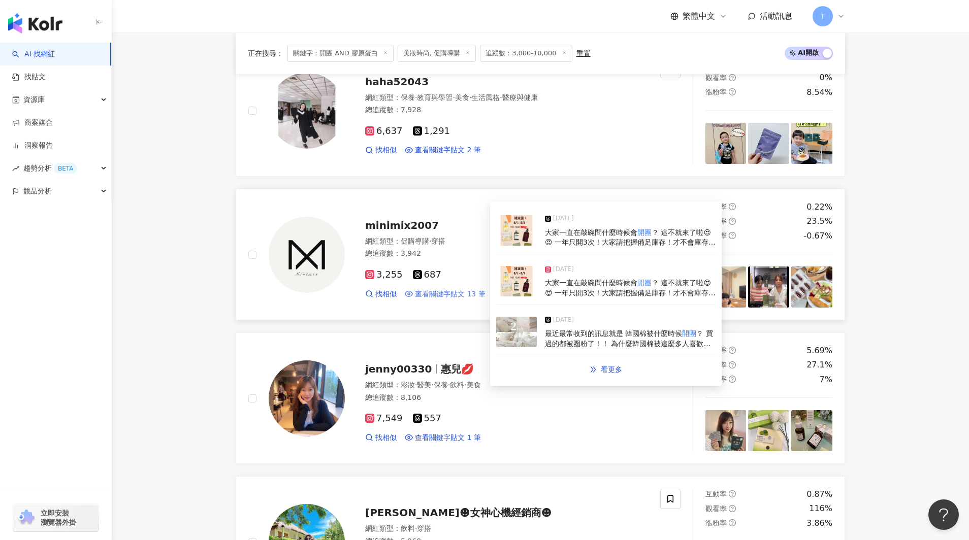
click at [452, 295] on span "查看關鍵字貼文 13 筆" at bounding box center [450, 294] width 71 height 10
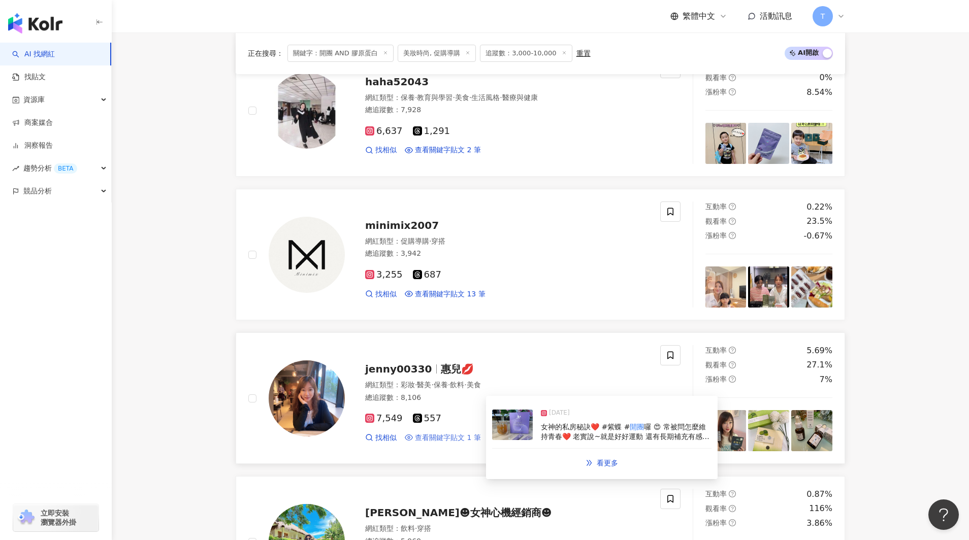
click at [444, 435] on span "查看關鍵字貼文 1 筆" at bounding box center [448, 438] width 66 height 10
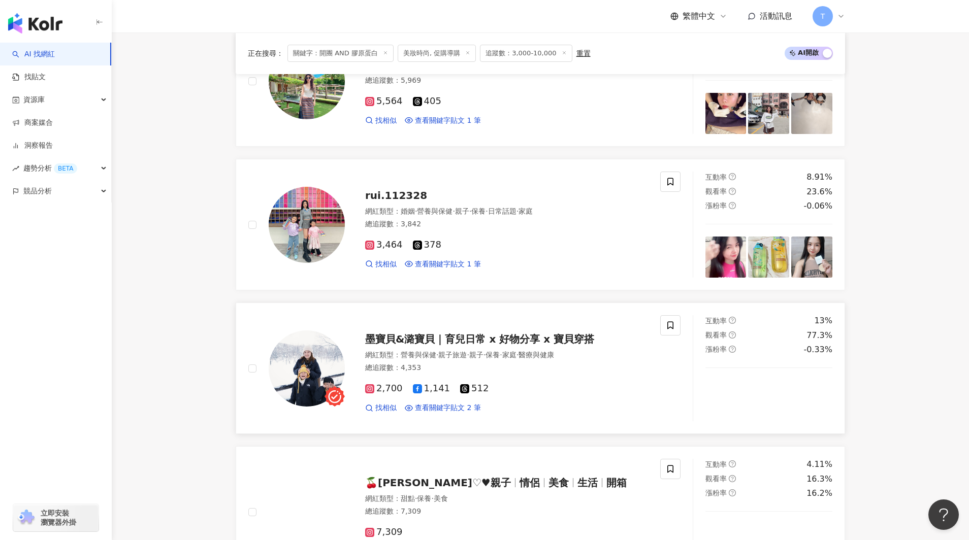
scroll to position [985, 0]
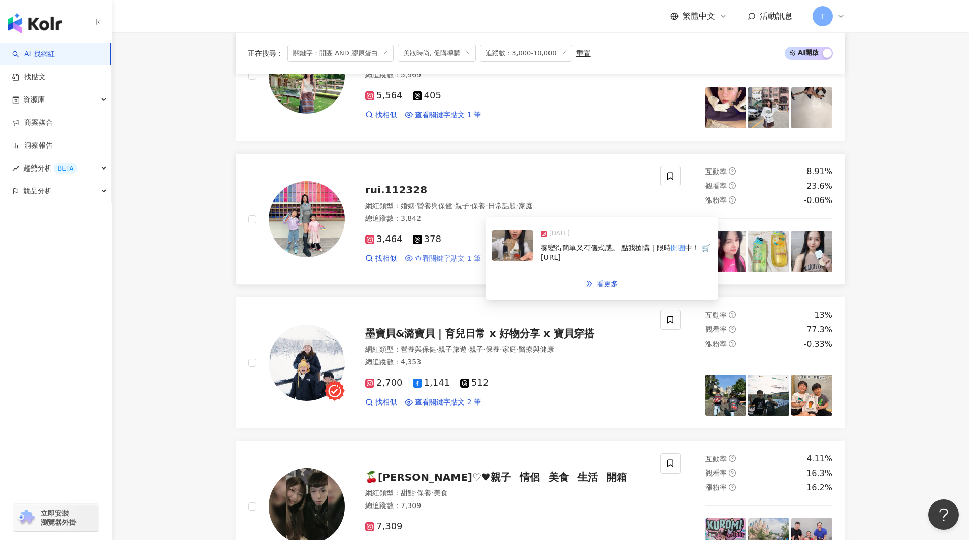
click at [447, 259] on span "查看關鍵字貼文 1 筆" at bounding box center [448, 259] width 66 height 10
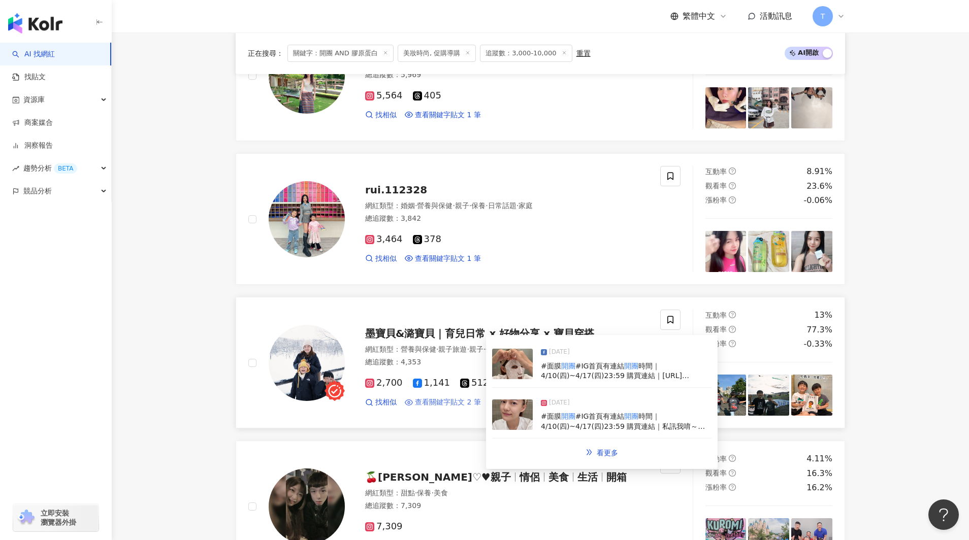
click at [438, 403] on span "查看關鍵字貼文 2 筆" at bounding box center [448, 403] width 66 height 10
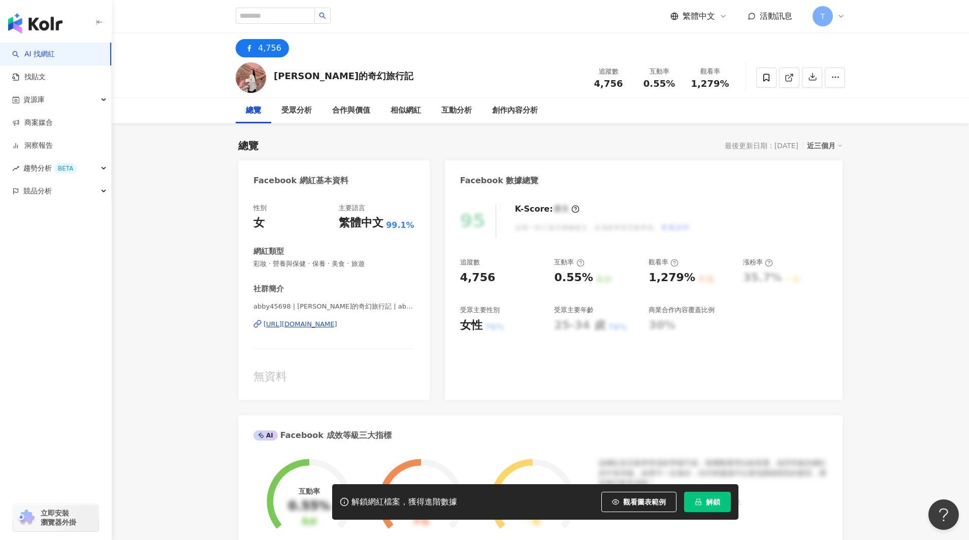
click at [337, 323] on div "https://www.facebook.com/107863348357928" at bounding box center [301, 324] width 74 height 9
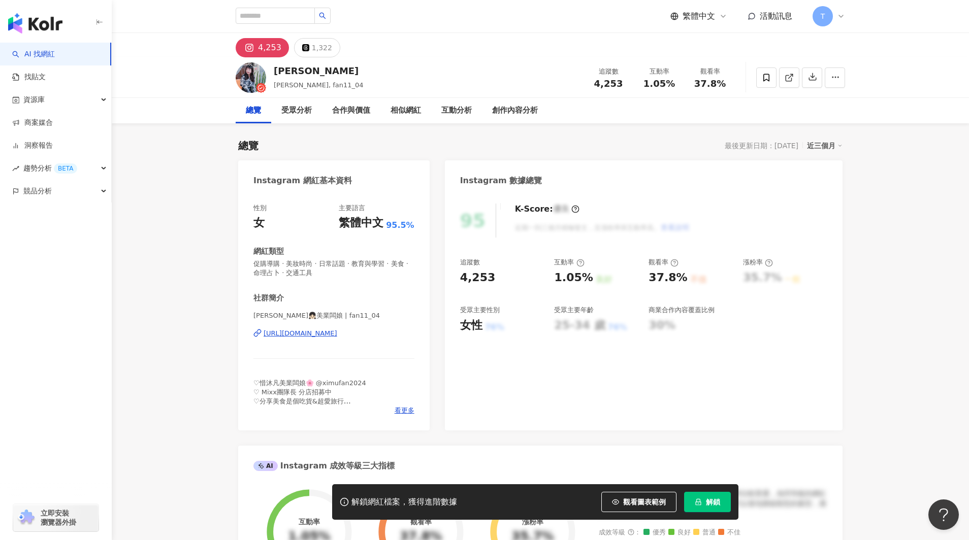
click at [337, 332] on div "https://www.instagram.com/fan11_04/" at bounding box center [301, 333] width 74 height 9
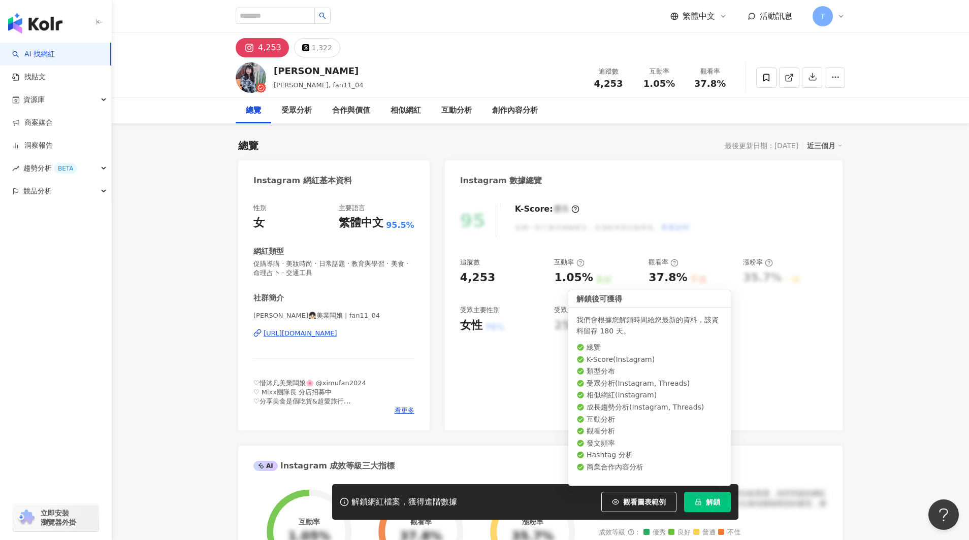
click at [715, 504] on span "解鎖" at bounding box center [713, 502] width 14 height 8
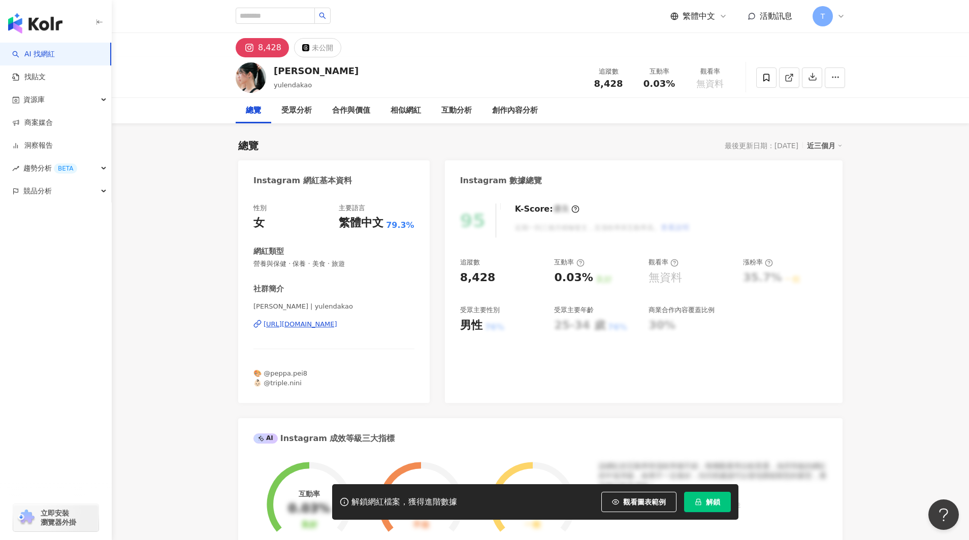
click at [334, 320] on div "https://www.instagram.com/yulendakao/" at bounding box center [301, 324] width 74 height 9
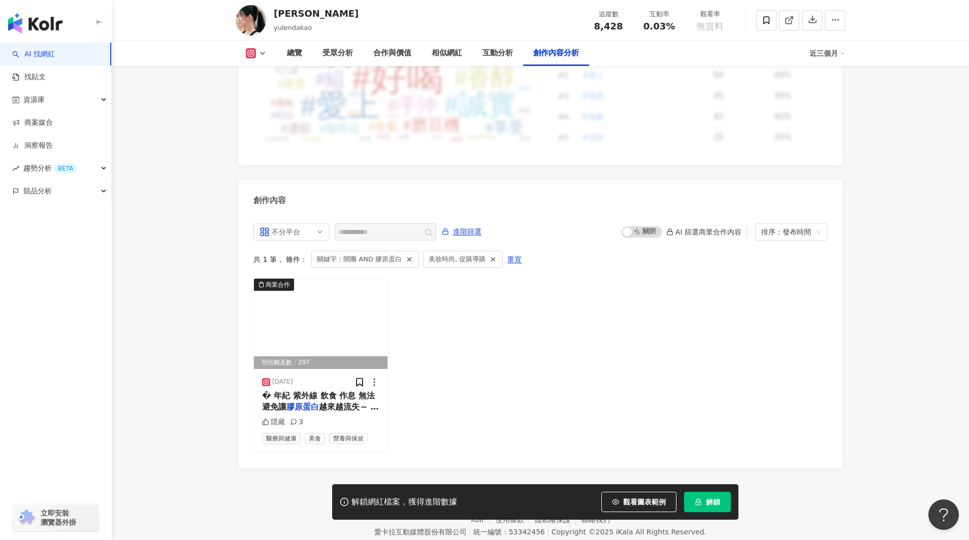
scroll to position [2999, 0]
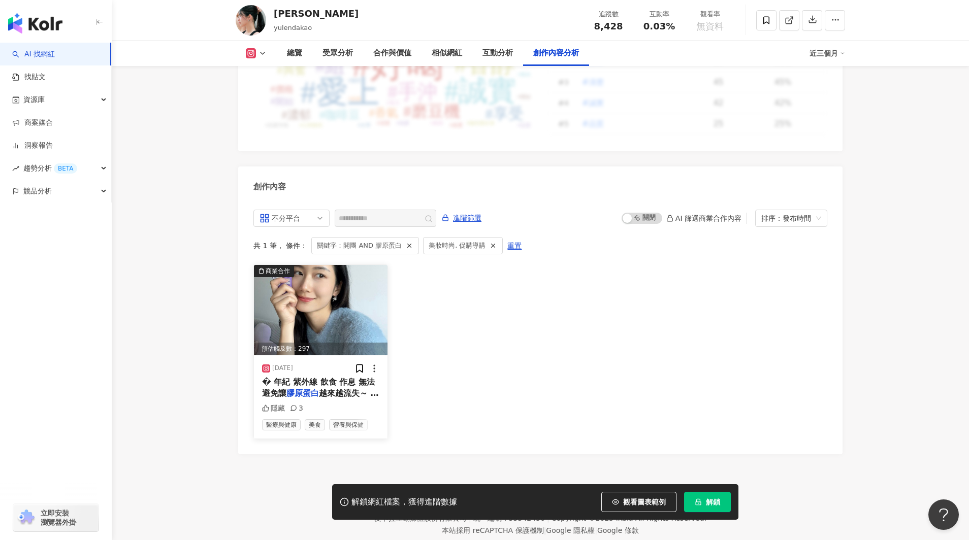
click at [323, 389] on span "越來越流失～ 雖然每個階段的我都" at bounding box center [320, 399] width 117 height 21
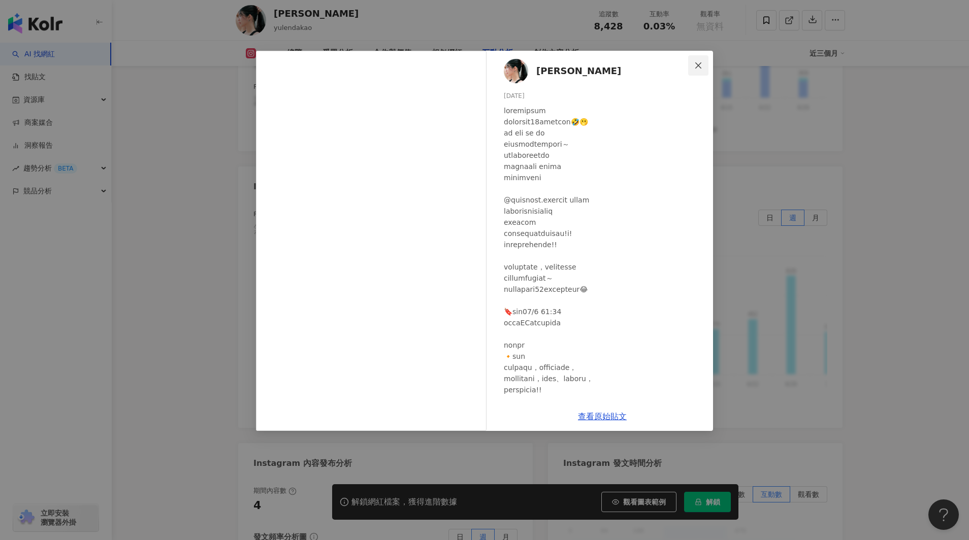
scroll to position [2193, 0]
click at [698, 61] on icon "close" at bounding box center [698, 65] width 8 height 8
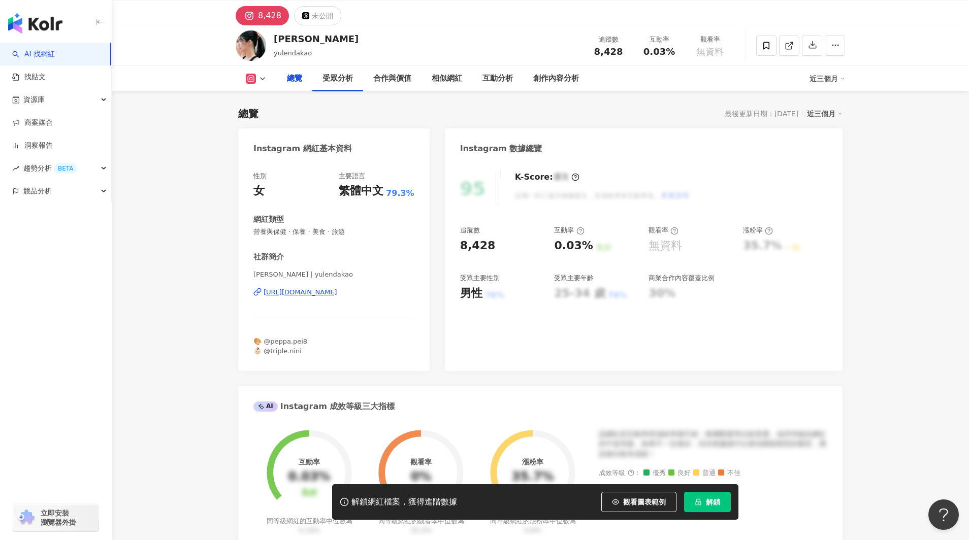
scroll to position [0, 0]
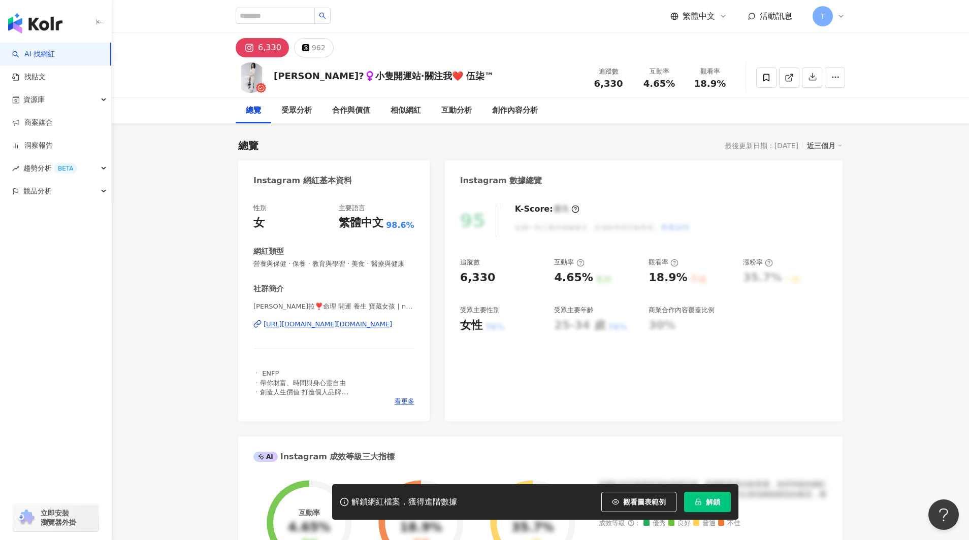
click at [338, 323] on div "https://www.instagram.com/ning.h16/" at bounding box center [328, 324] width 128 height 9
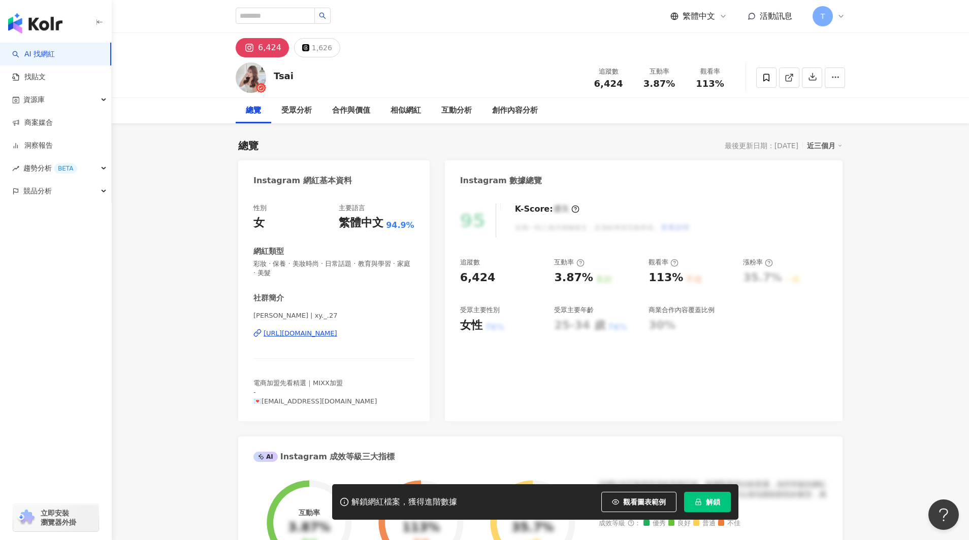
click at [313, 333] on div "https://www.instagram.com/xy._.27/" at bounding box center [301, 333] width 74 height 9
click at [45, 99] on div "資源庫" at bounding box center [55, 99] width 111 height 23
click at [38, 102] on span "資源庫" at bounding box center [33, 99] width 21 height 23
click at [37, 122] on link "商案媒合" at bounding box center [32, 123] width 41 height 10
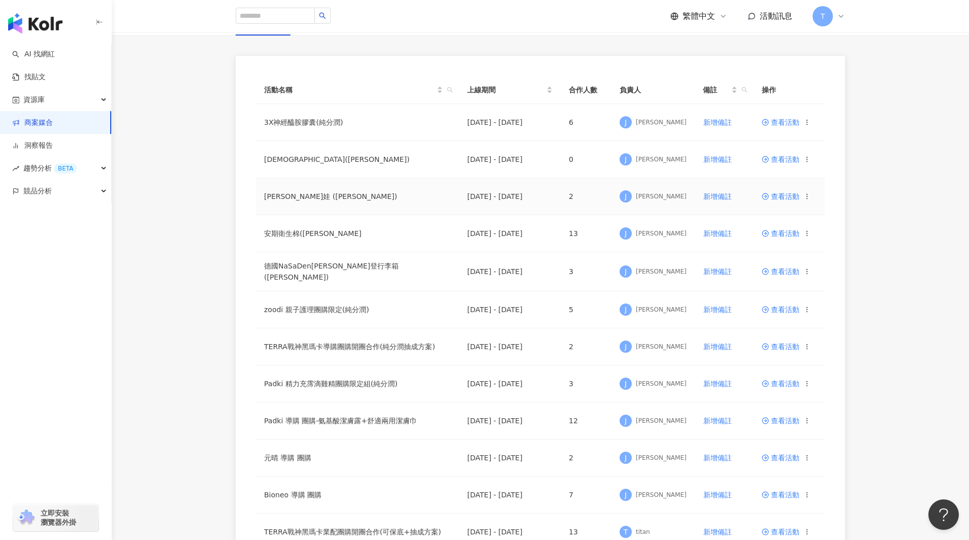
scroll to position [84, 0]
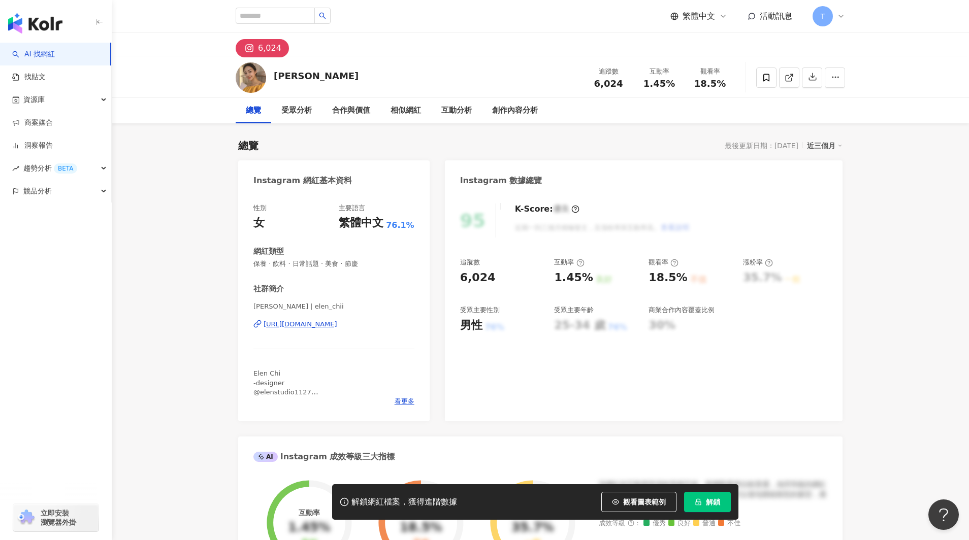
click at [325, 325] on div "[URL][DOMAIN_NAME]" at bounding box center [301, 324] width 74 height 9
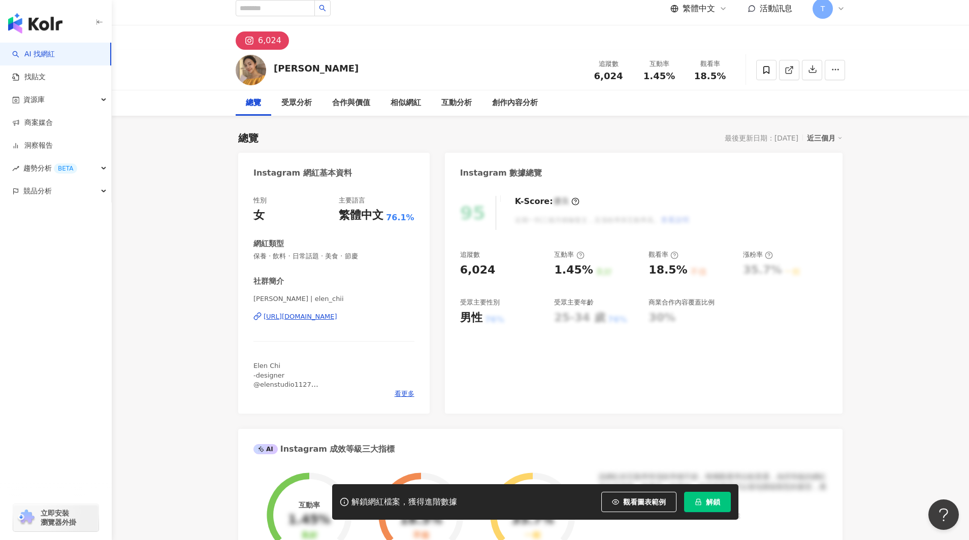
scroll to position [8, 0]
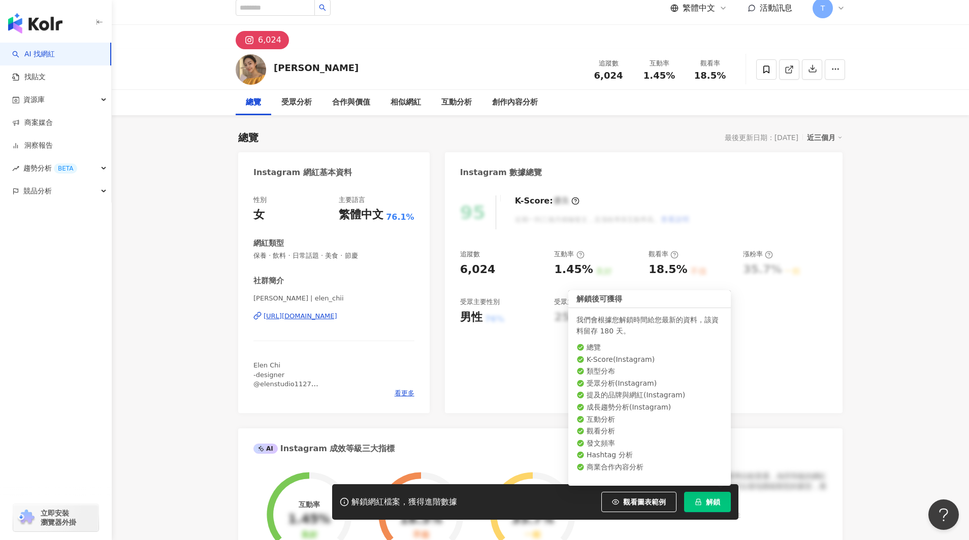
click at [704, 500] on button "解鎖" at bounding box center [707, 502] width 47 height 20
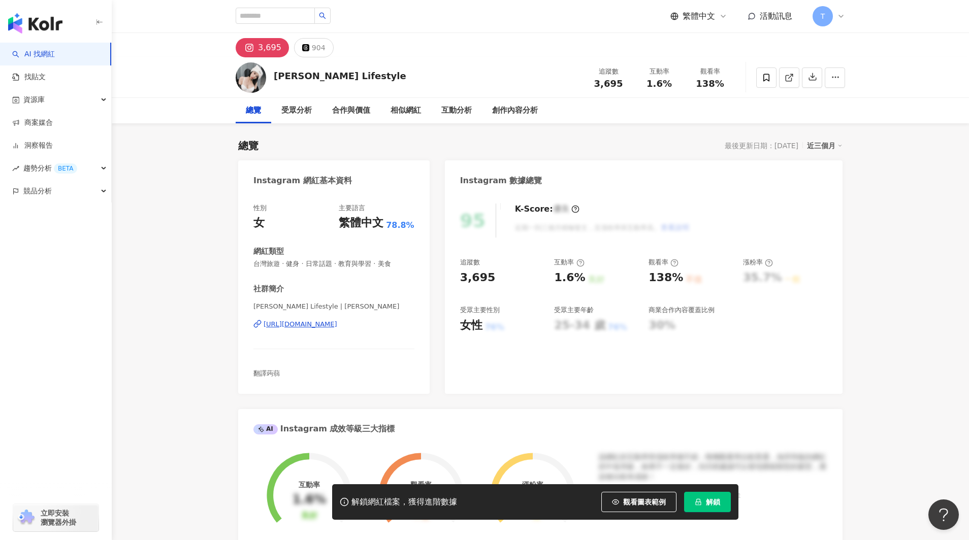
click at [337, 326] on div "https://www.instagram.com/tracy__instagram/" at bounding box center [301, 324] width 74 height 9
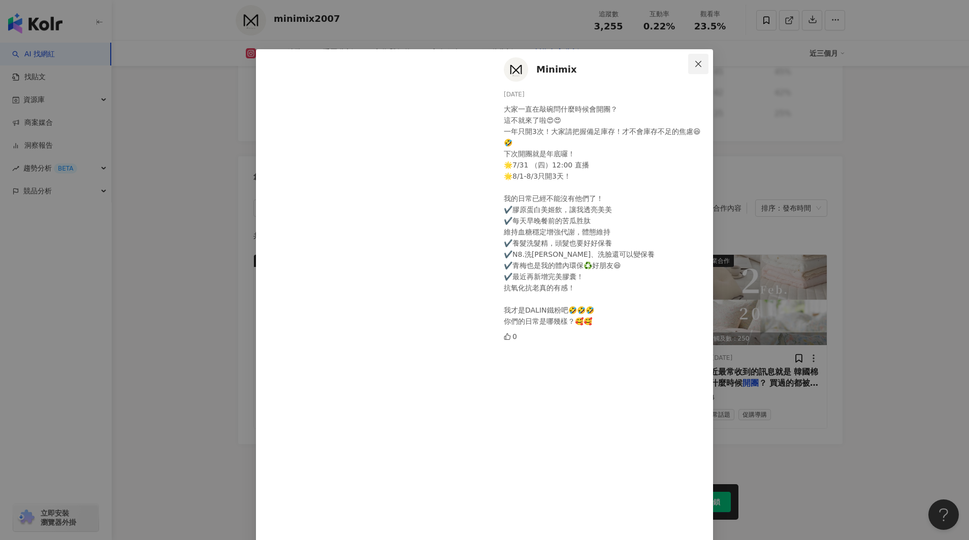
scroll to position [3, 0]
click at [693, 64] on span "Close" at bounding box center [698, 63] width 20 height 8
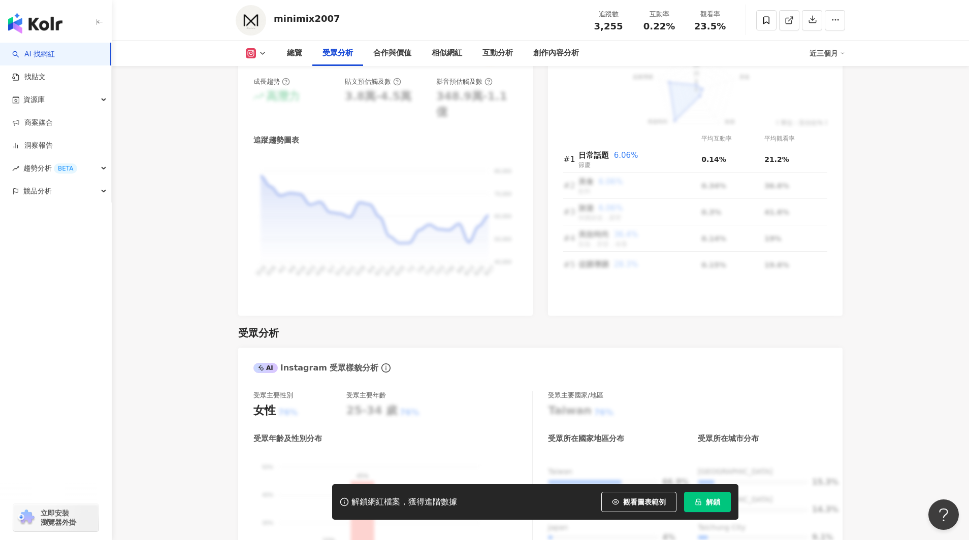
scroll to position [127, 0]
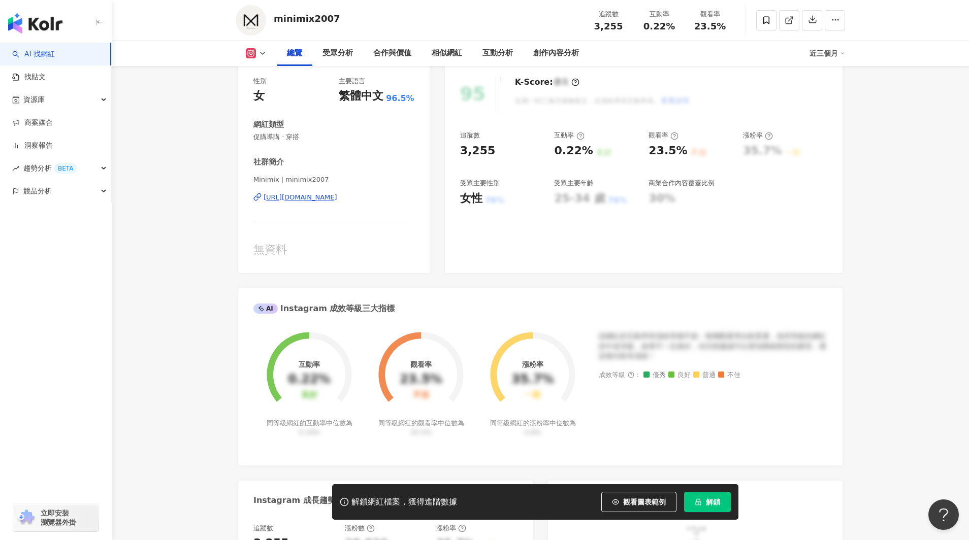
click at [337, 197] on div "https://www.instagram.com/minimix2007/" at bounding box center [301, 197] width 74 height 9
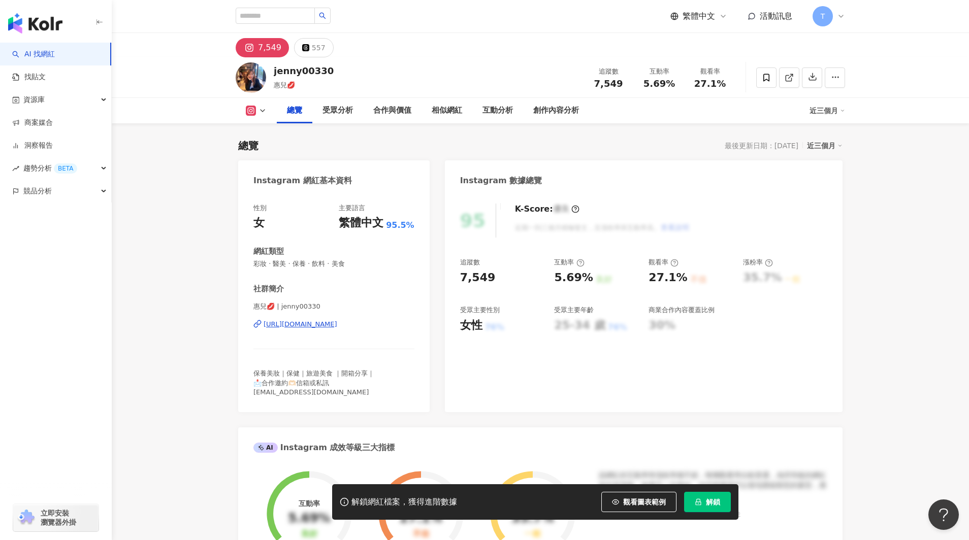
click at [337, 324] on div "https://www.instagram.com/jenny00330/" at bounding box center [301, 324] width 74 height 9
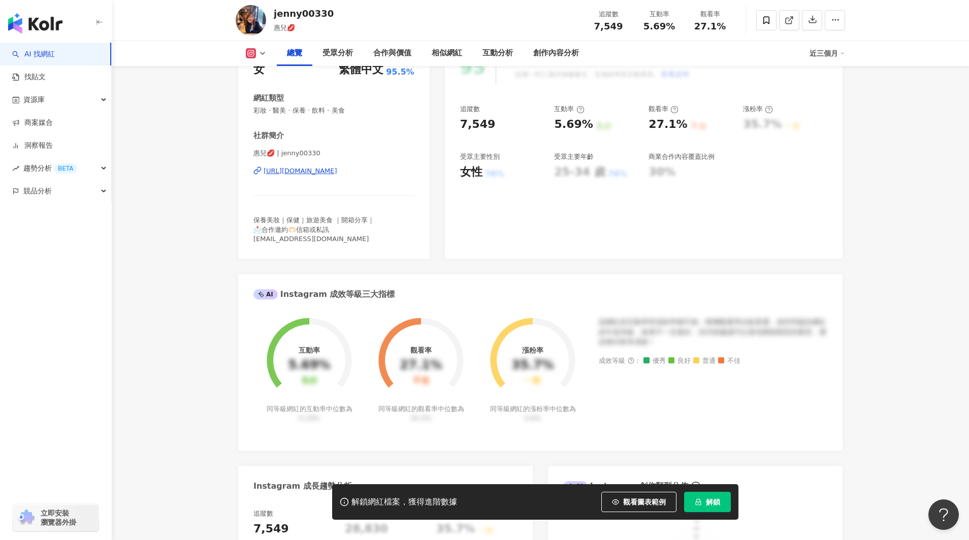
scroll to position [164, 0]
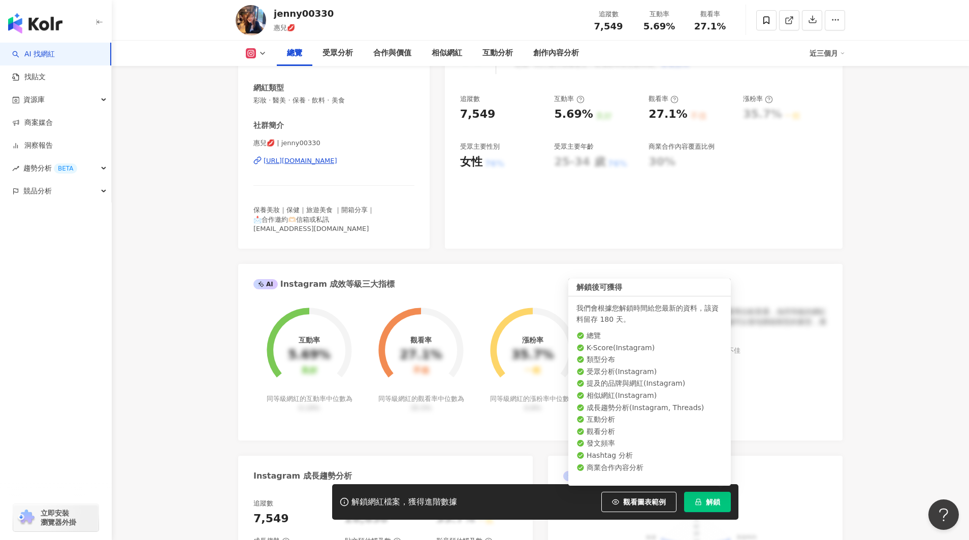
click at [706, 499] on span "解鎖" at bounding box center [713, 502] width 14 height 8
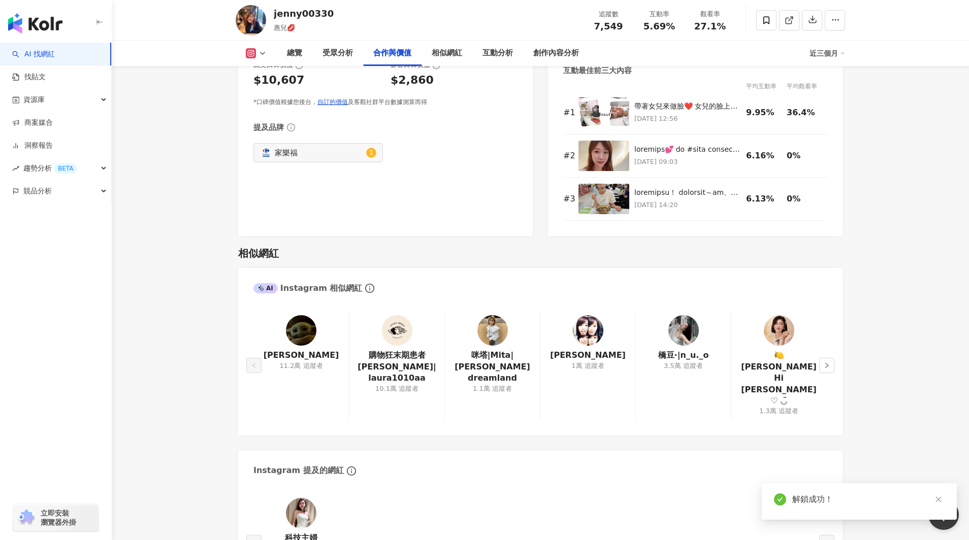
scroll to position [1409, 0]
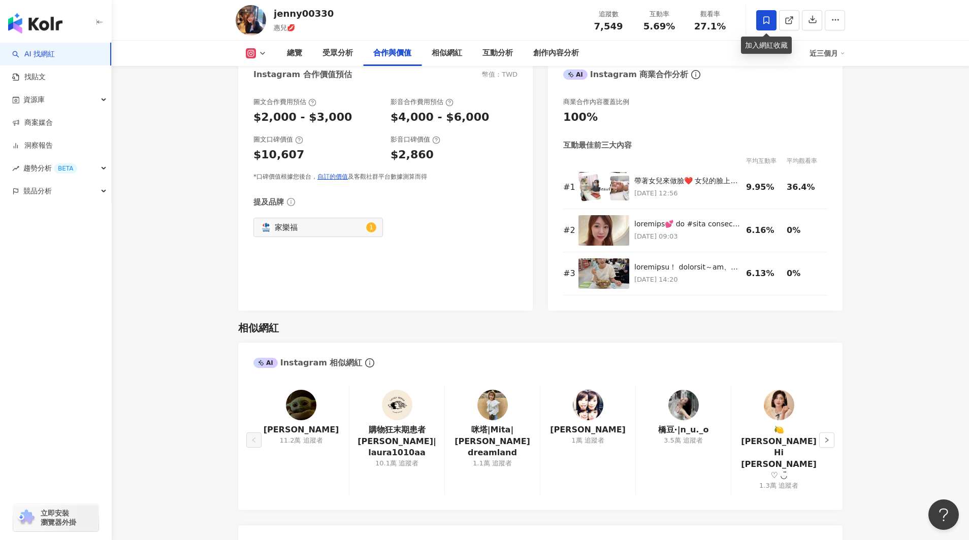
click at [758, 24] on span at bounding box center [766, 20] width 20 height 20
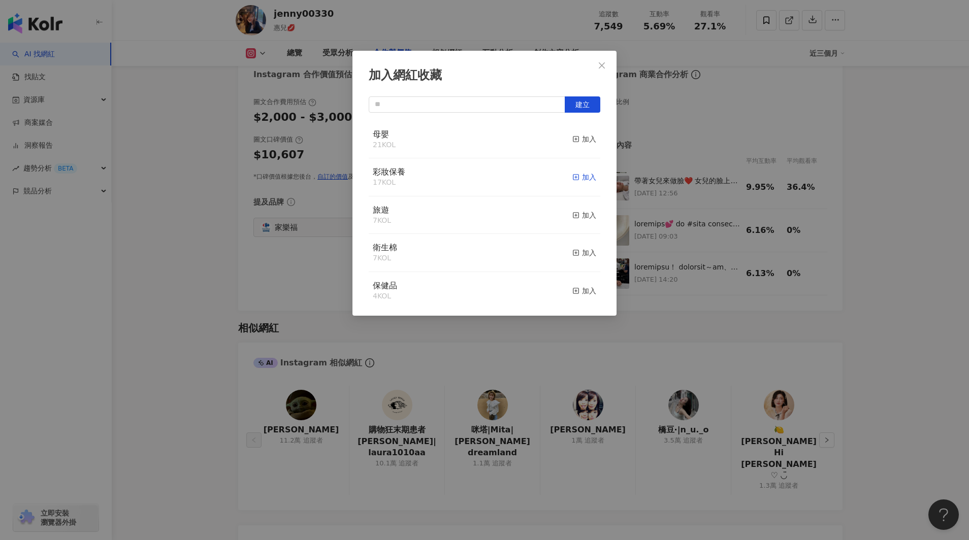
click at [589, 178] on div "加入" at bounding box center [584, 177] width 24 height 11
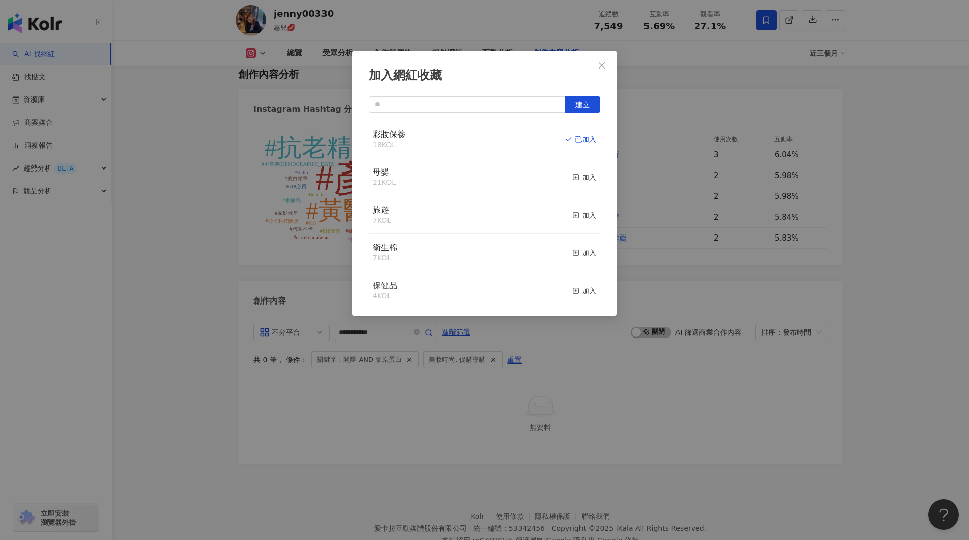
scroll to position [2916, 0]
click at [598, 66] on icon "close" at bounding box center [602, 65] width 8 height 8
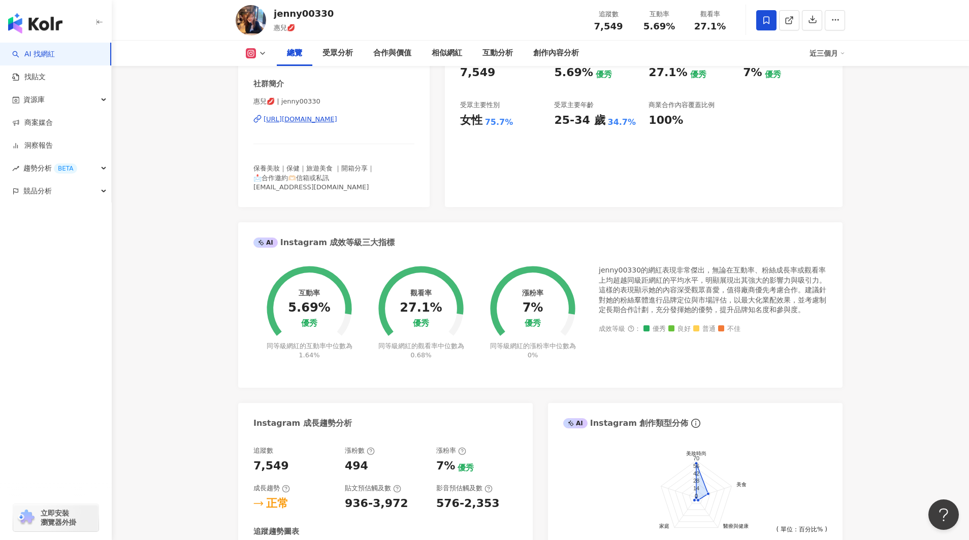
scroll to position [0, 0]
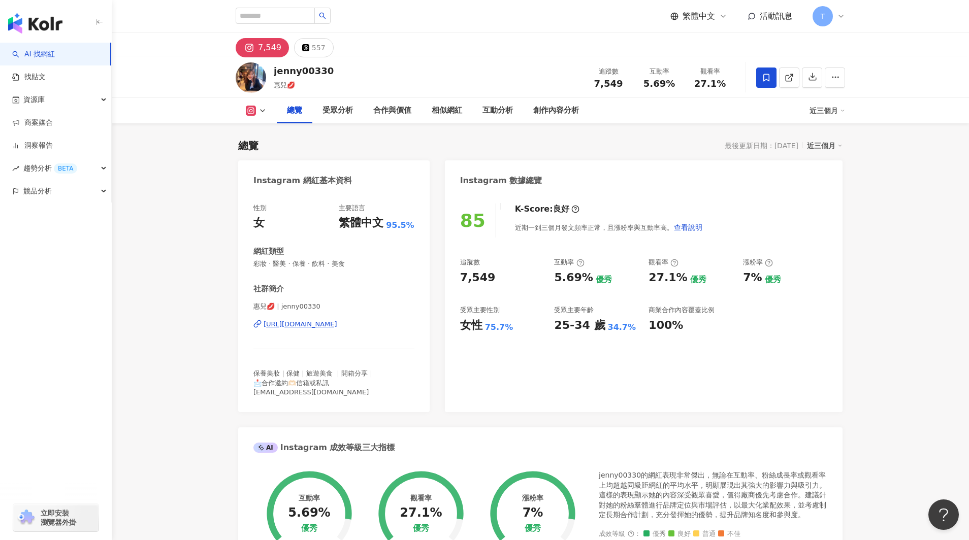
click at [327, 324] on div "https://www.instagram.com/jenny00330/" at bounding box center [301, 324] width 74 height 9
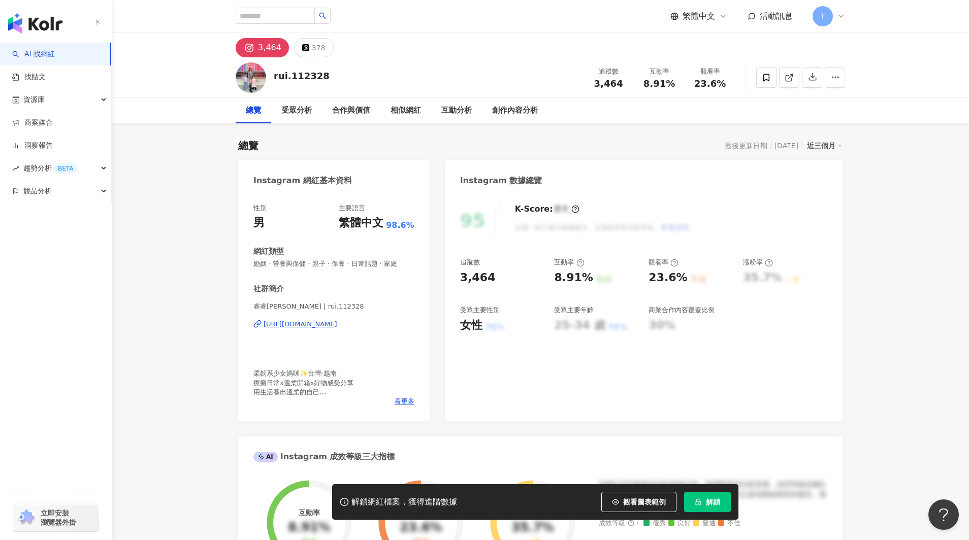
click at [327, 323] on div "[URL][DOMAIN_NAME]" at bounding box center [301, 324] width 74 height 9
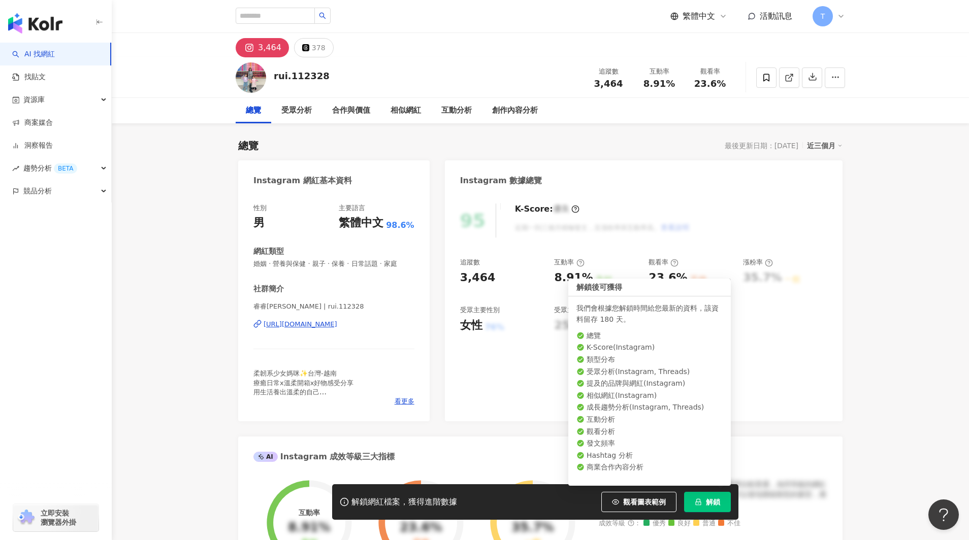
click at [720, 506] on button "解鎖" at bounding box center [707, 502] width 47 height 20
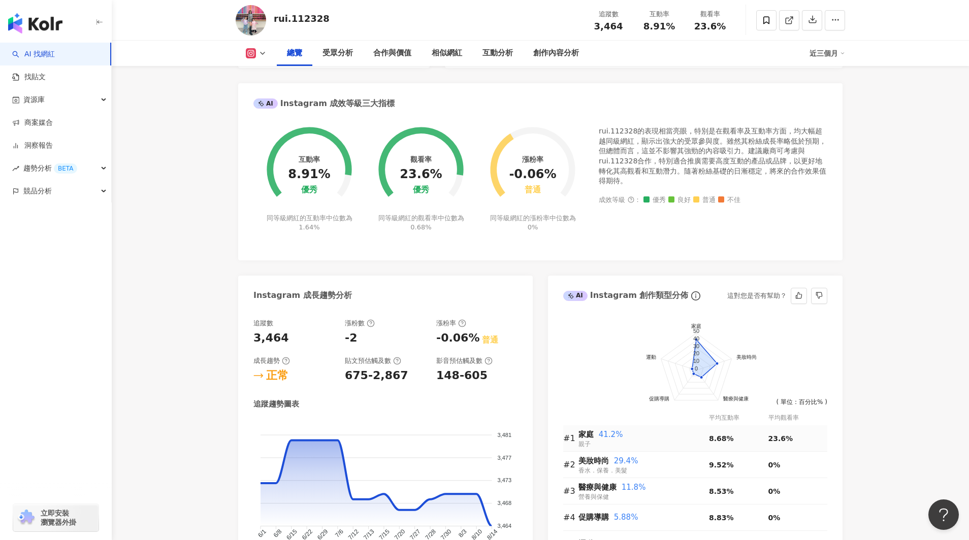
scroll to position [352, 0]
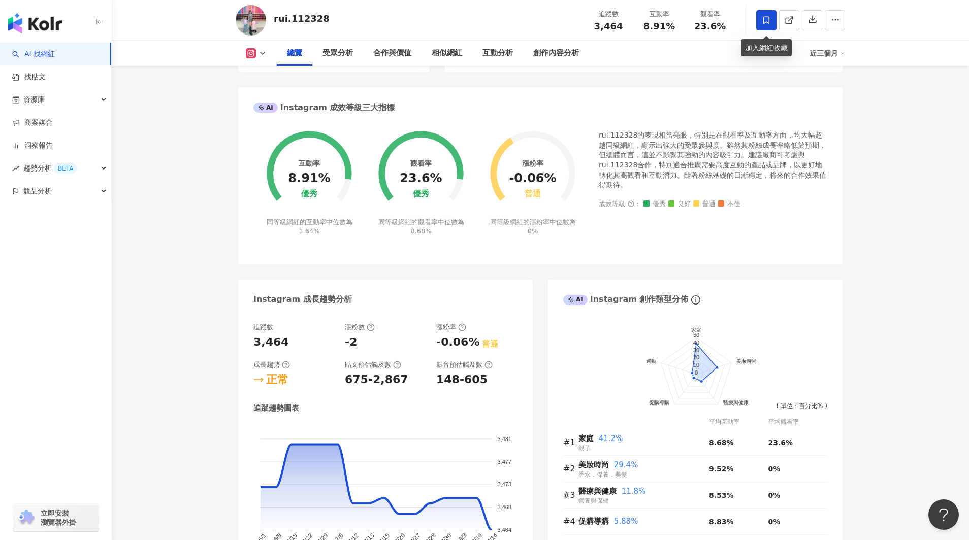
click at [766, 20] on icon at bounding box center [766, 20] width 9 height 9
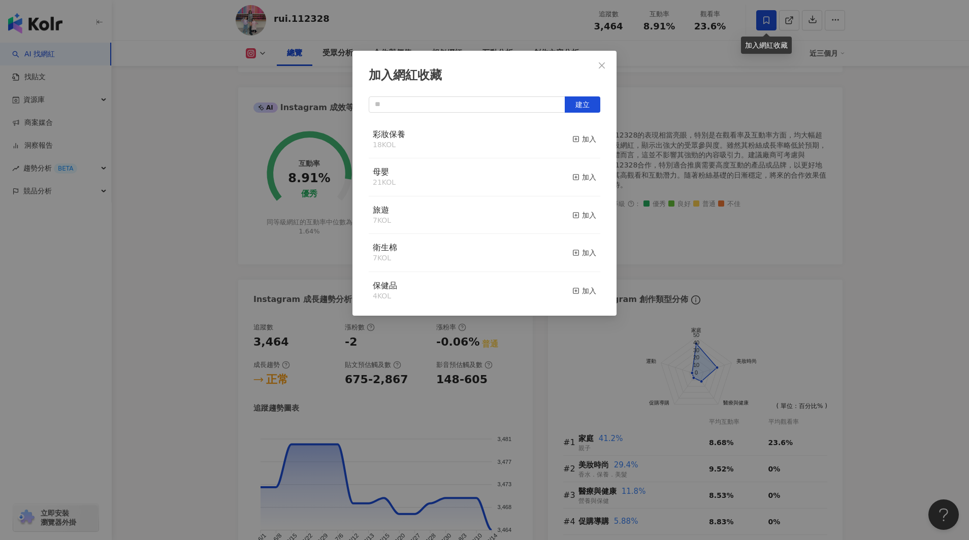
scroll to position [350, 0]
click at [587, 252] on div "加入" at bounding box center [584, 252] width 24 height 11
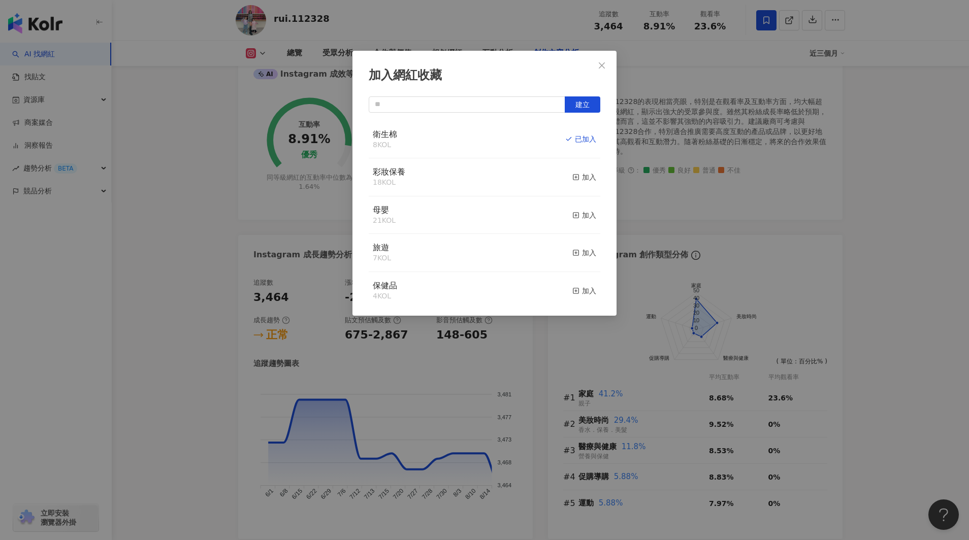
scroll to position [2845, 0]
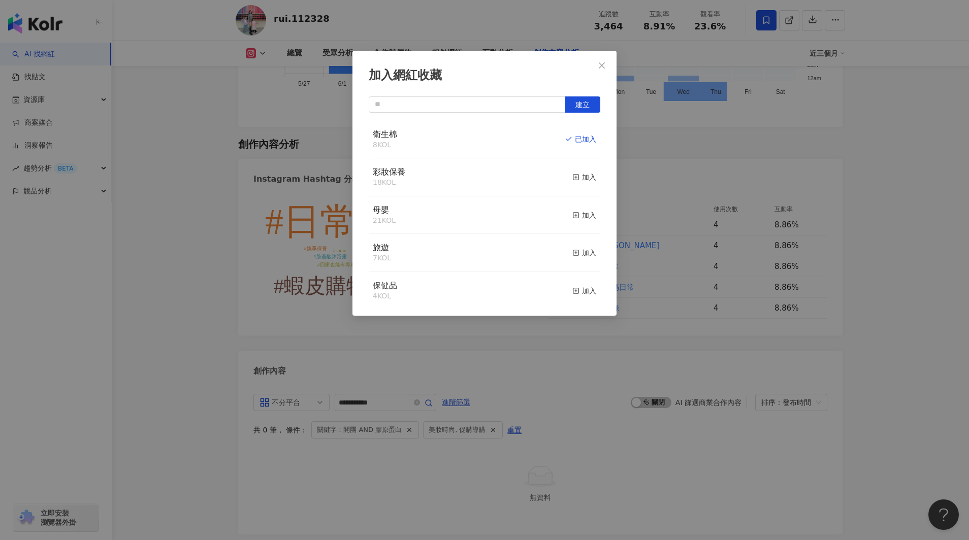
click at [157, 208] on div "加入網紅收藏 建立 衛生棉 8 KOL 已加入 彩妝保養 18 KOL 加入 母嬰 21 KOL 加入 旅遊 7 KOL 加入 保健品 4 KOL 加入 美食…" at bounding box center [484, 270] width 969 height 540
click at [579, 335] on div "加入網紅收藏 建立 衛生棉 8 KOL 已加入 彩妝保養 18 KOL 加入 母嬰 21 KOL 加入 旅遊 7 KOL 加入 保健品 4 KOL 加入 美食…" at bounding box center [484, 270] width 969 height 540
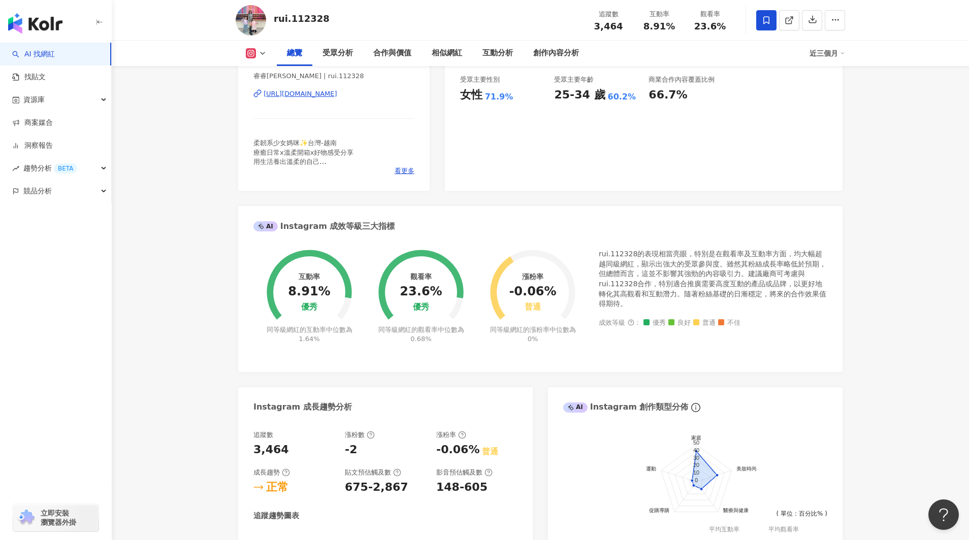
scroll to position [0, 0]
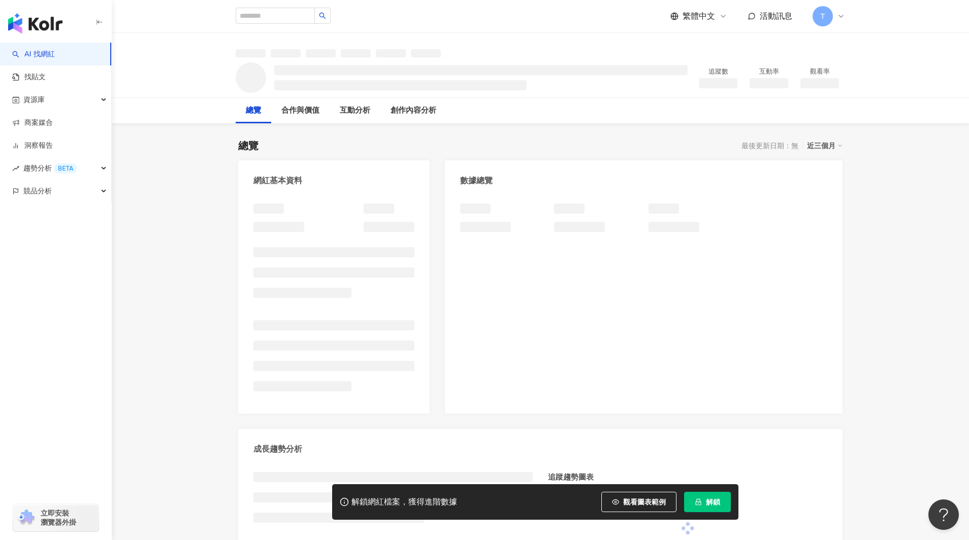
scroll to position [1, 0]
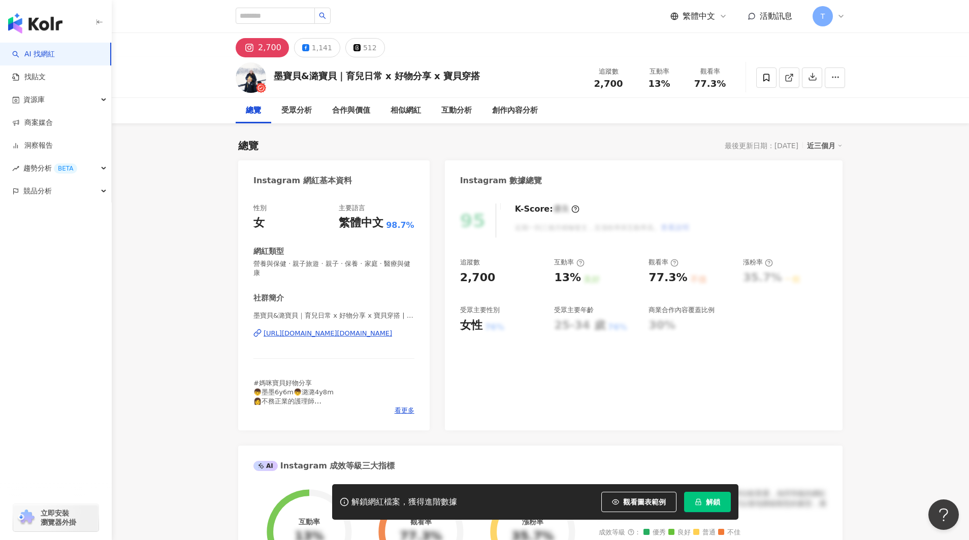
click at [324, 329] on div "[URL][DOMAIN_NAME][DOMAIN_NAME]" at bounding box center [328, 333] width 128 height 9
